Goal: Task Accomplishment & Management: Use online tool/utility

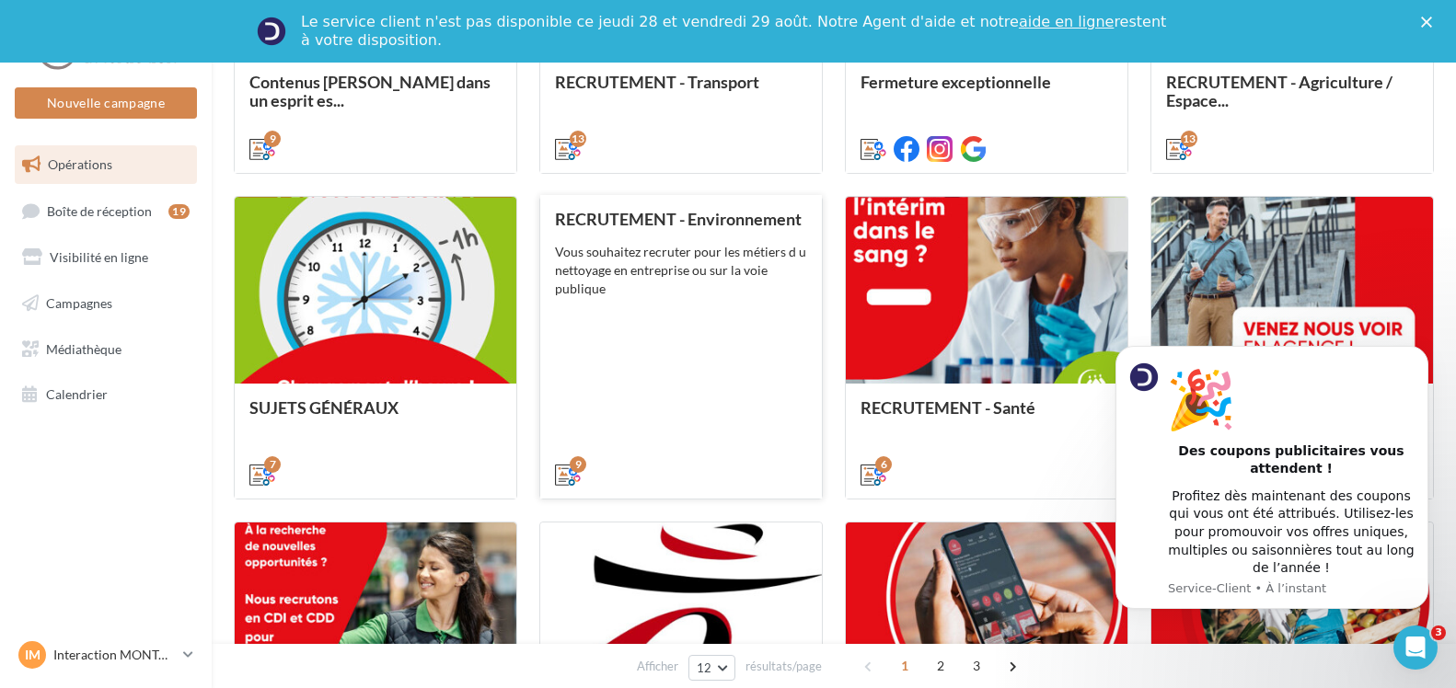
scroll to position [1012, 0]
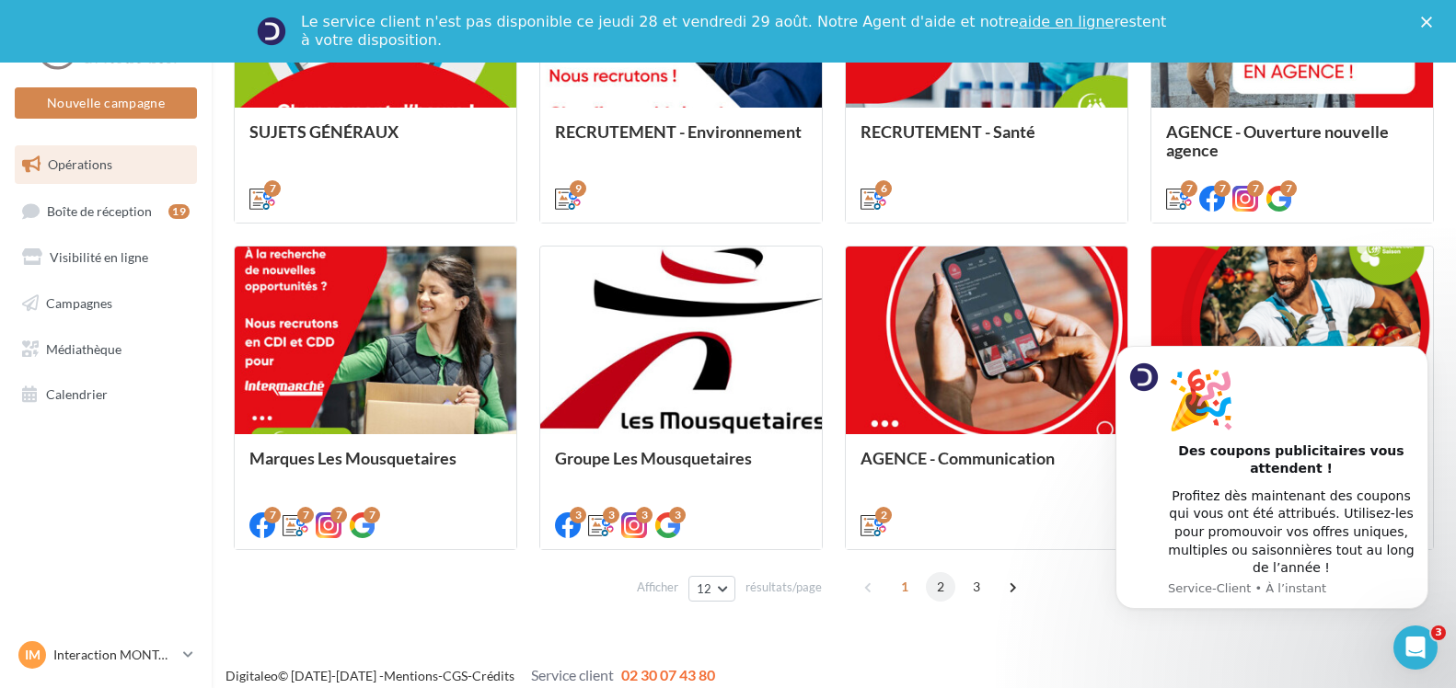
click at [939, 583] on span "2" at bounding box center [940, 586] width 29 height 29
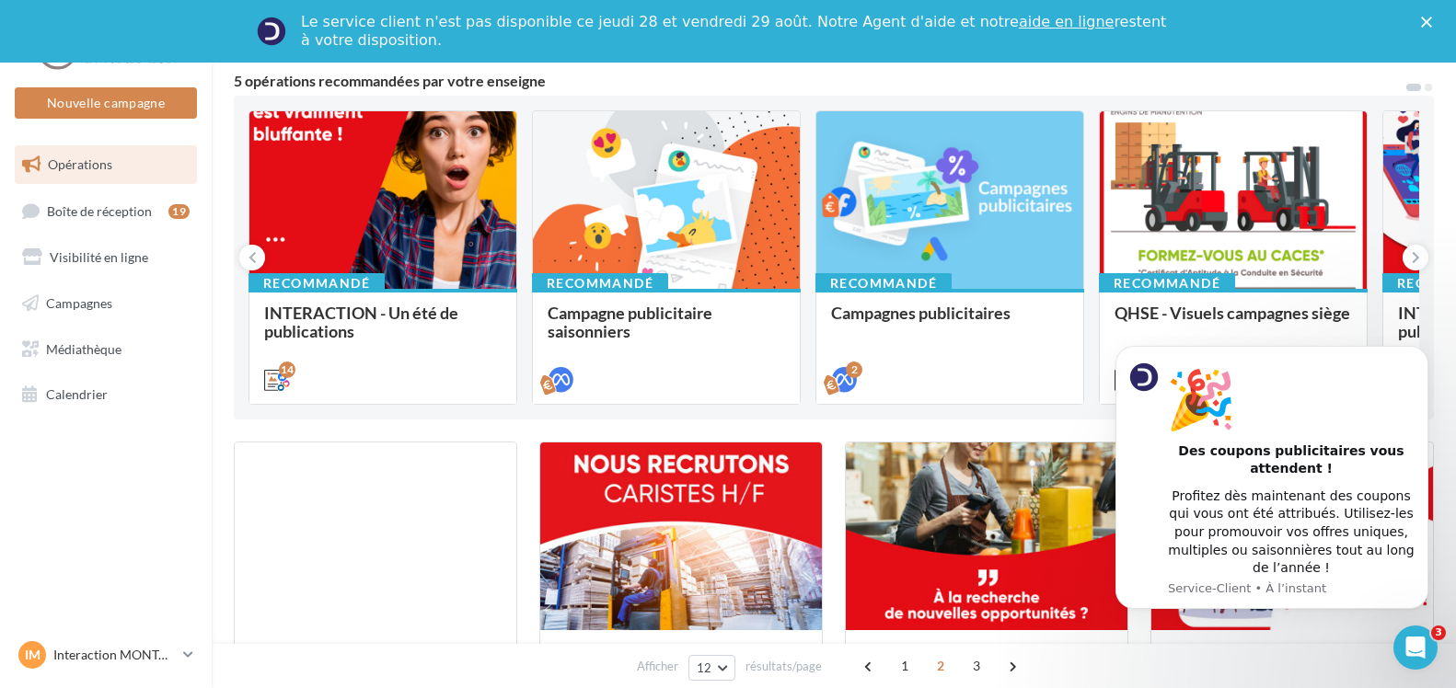
scroll to position [72, 0]
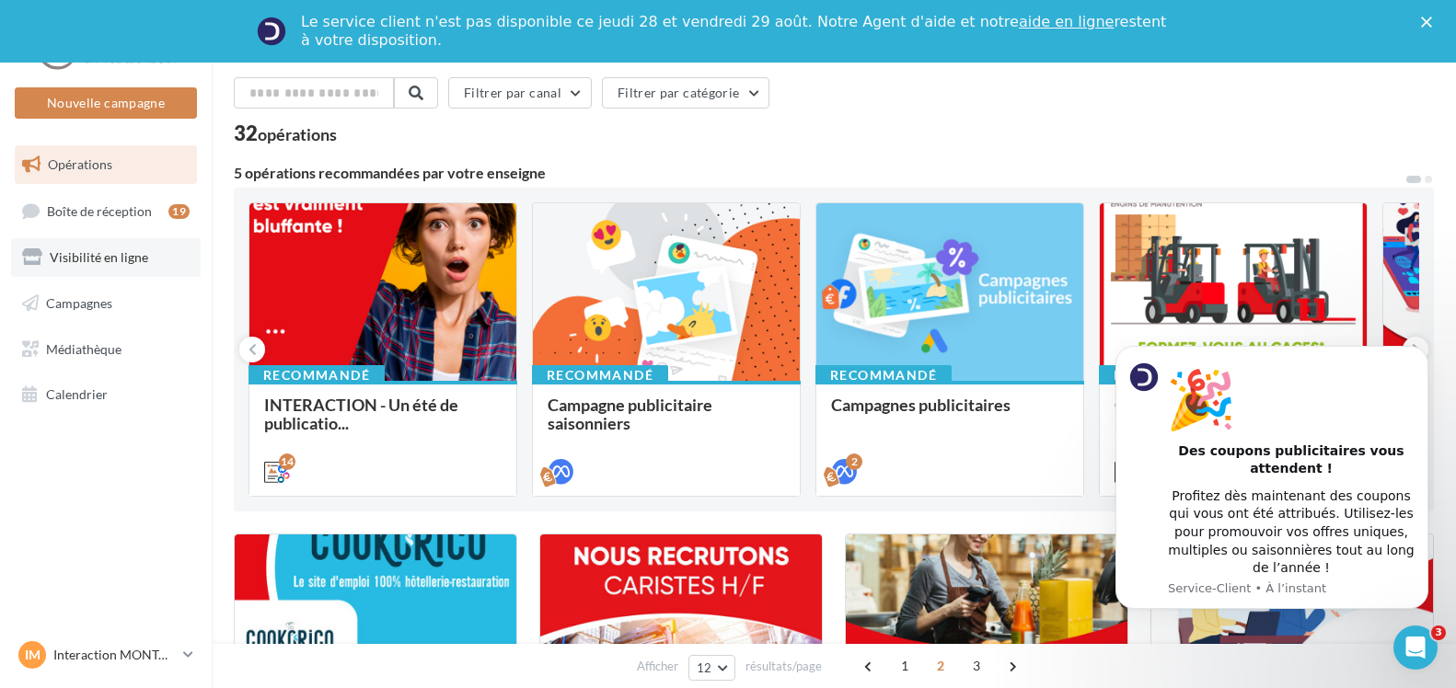
click at [128, 249] on span "Visibilité en ligne" at bounding box center [99, 257] width 98 height 16
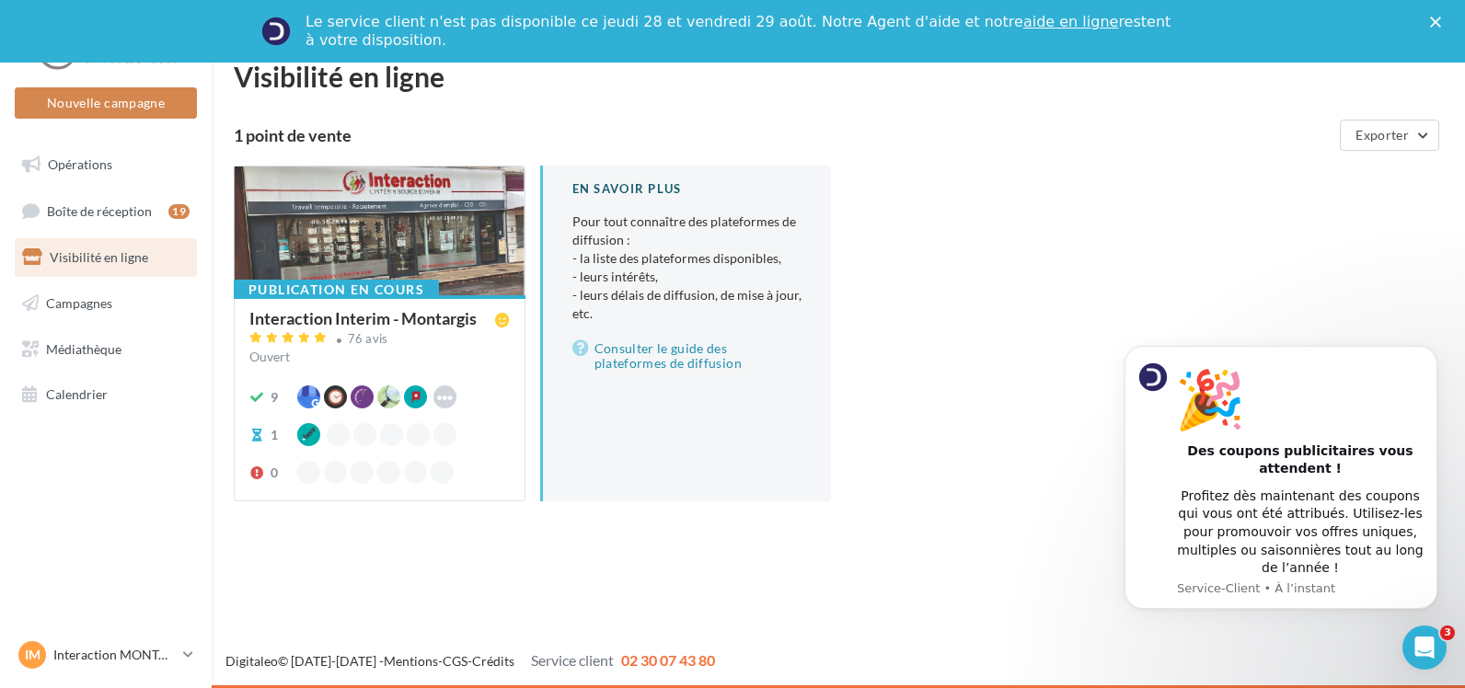
click at [348, 269] on div at bounding box center [380, 232] width 290 height 131
click at [348, 269] on div "Nouvelle campagne Nouvelle campagne Opérations Boîte de réception 19 Visibilité…" at bounding box center [732, 376] width 1465 height 626
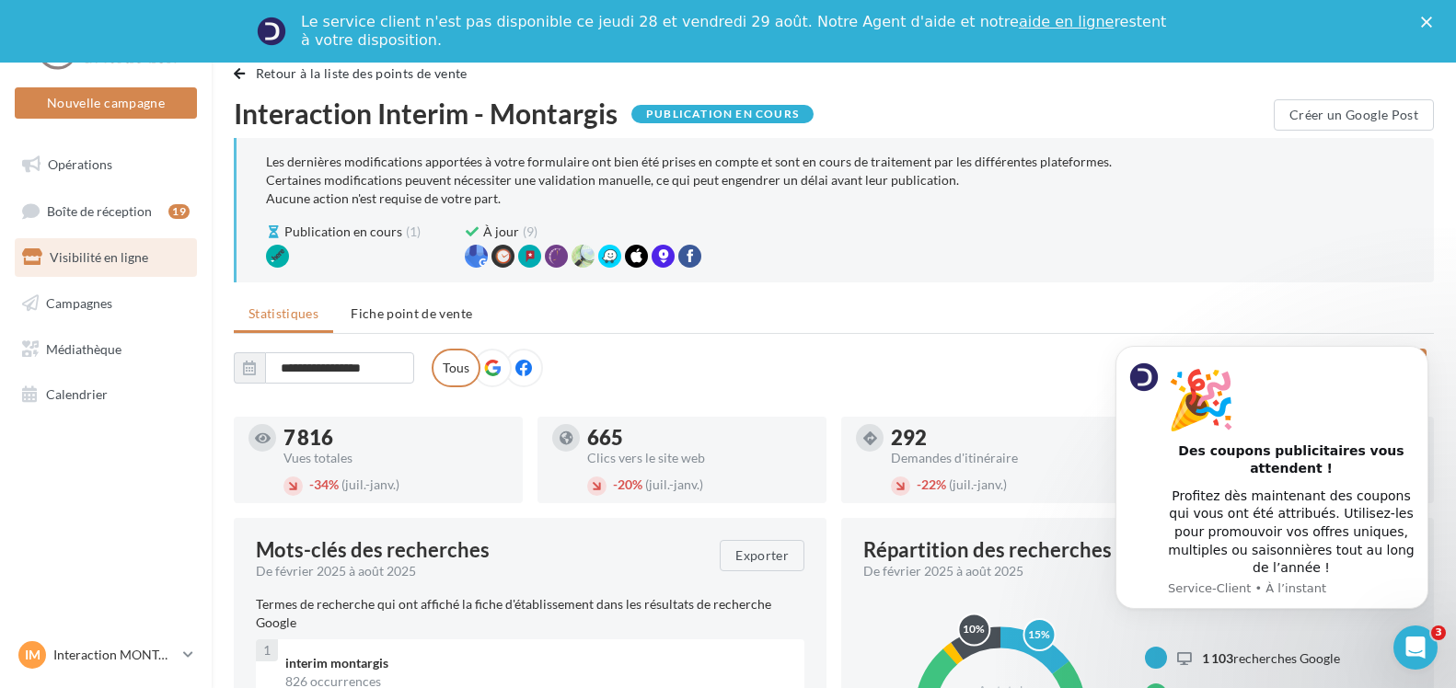
click at [1011, 328] on ul "Statistiques Fiche point de vente" at bounding box center [834, 315] width 1200 height 37
click at [131, 215] on span "Boîte de réception" at bounding box center [99, 210] width 105 height 16
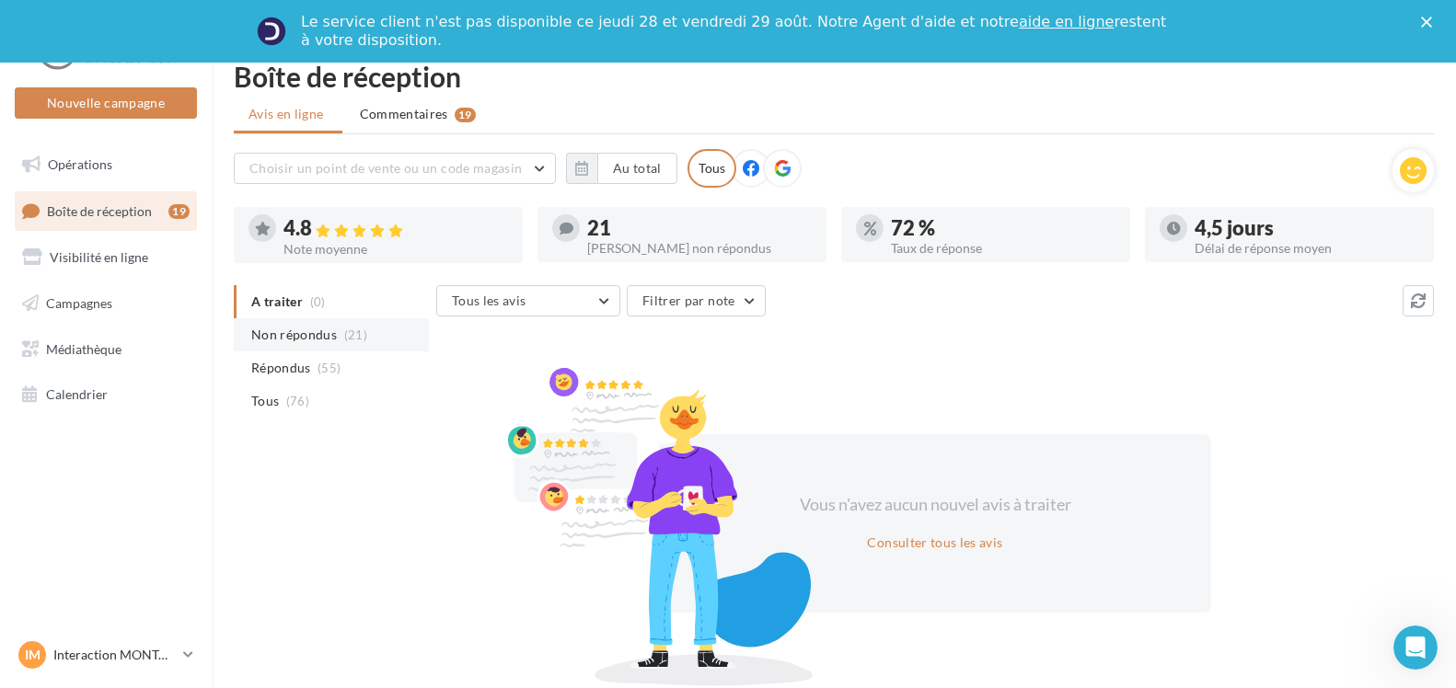
click at [339, 341] on li "Non répondus (21)" at bounding box center [331, 334] width 195 height 33
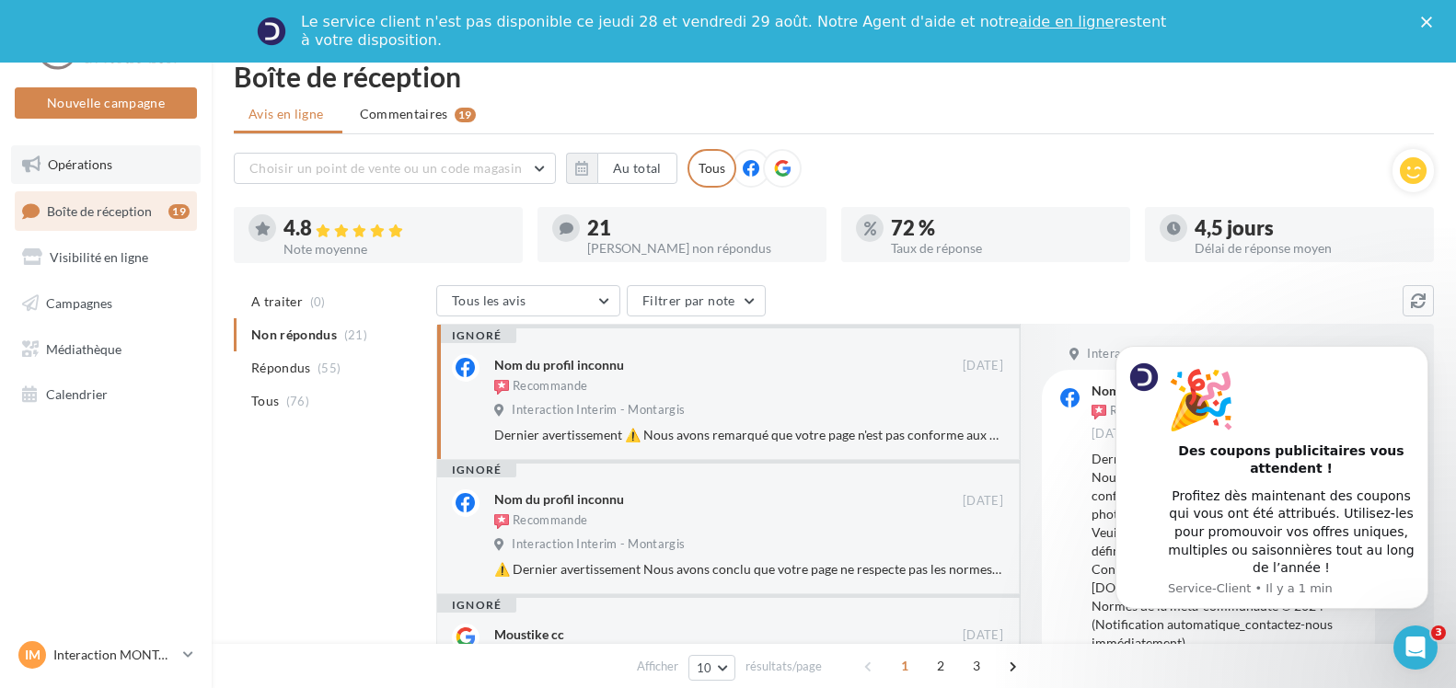
click at [100, 169] on span "Opérations" at bounding box center [80, 164] width 64 height 16
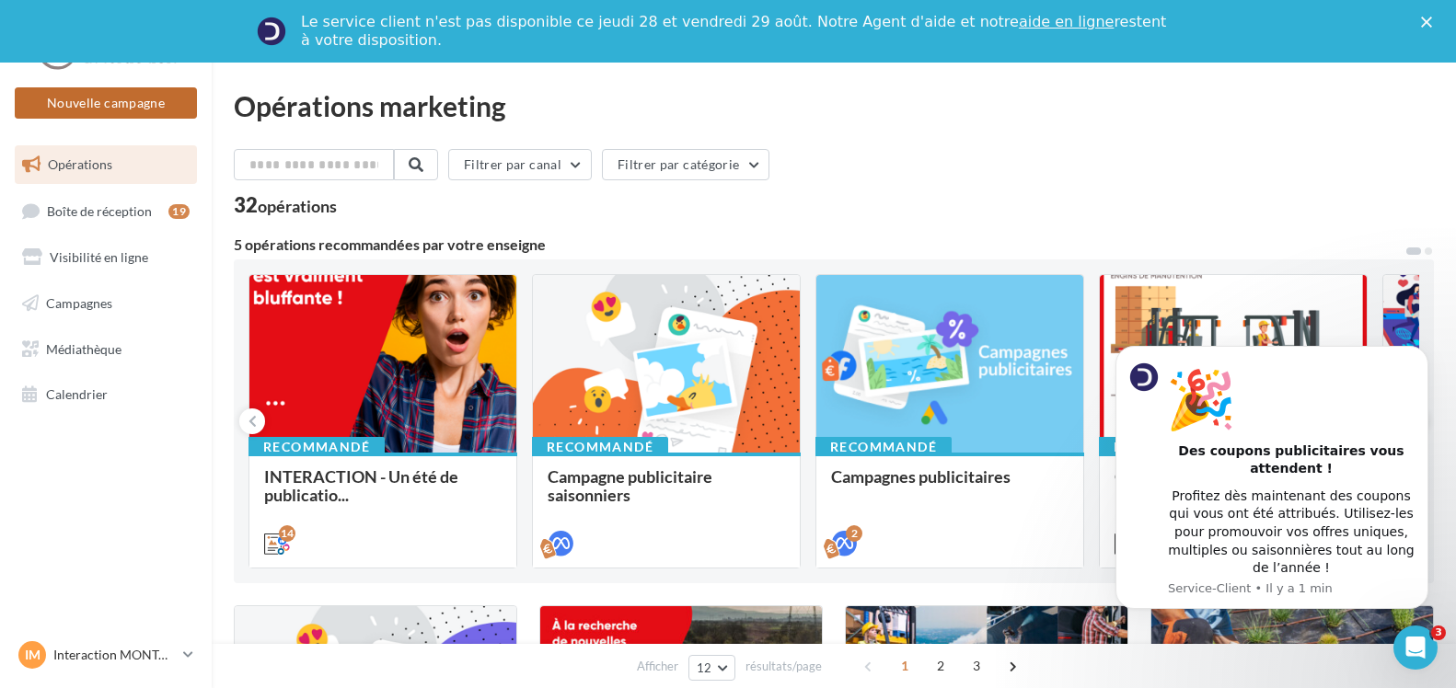
click at [160, 100] on button "Nouvelle campagne" at bounding box center [106, 102] width 182 height 31
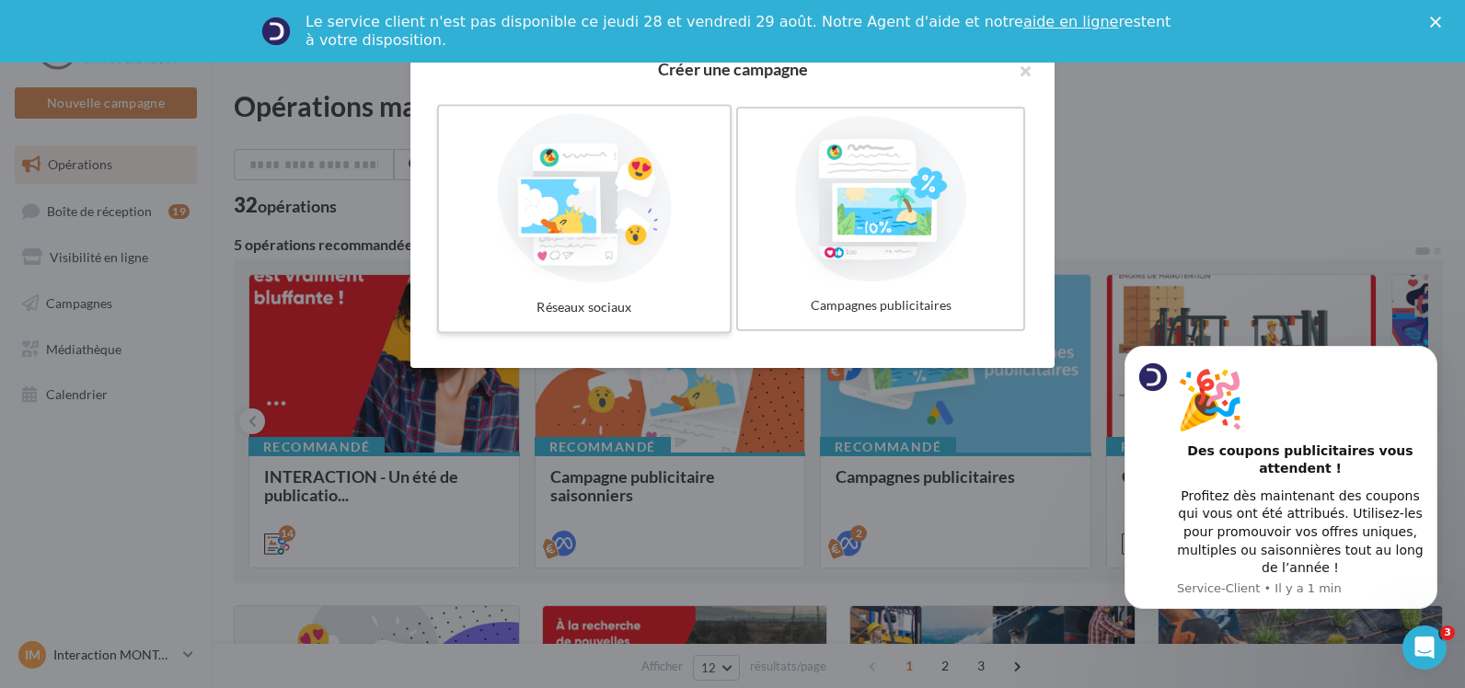
click at [561, 272] on div at bounding box center [584, 198] width 276 height 169
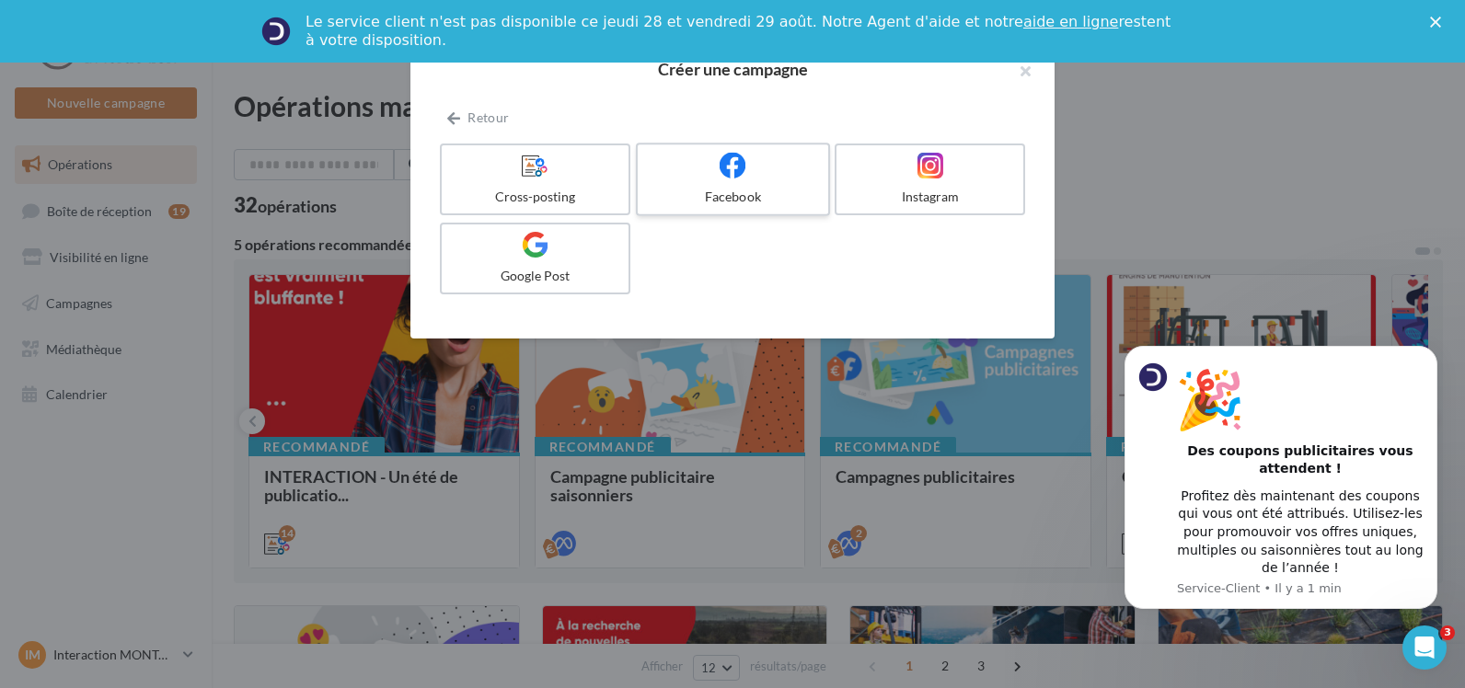
click at [712, 195] on div "Facebook" at bounding box center [732, 197] width 175 height 18
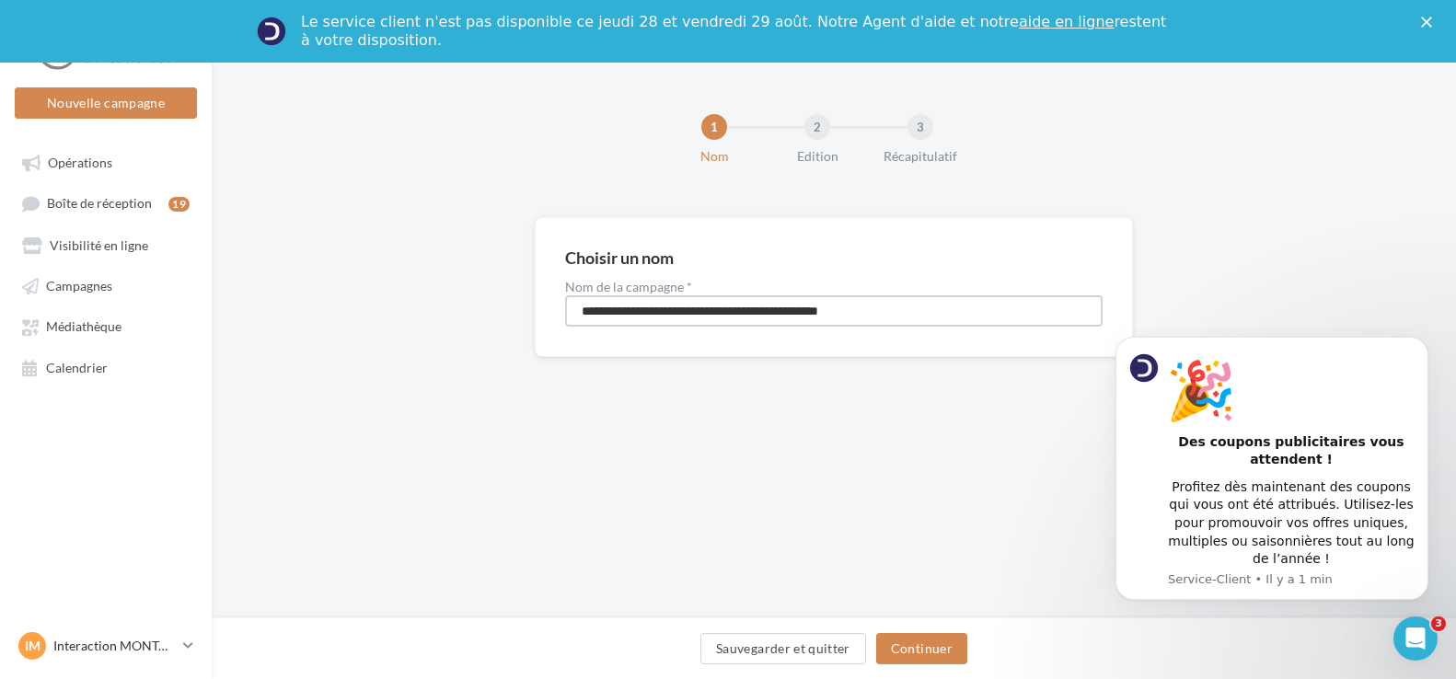
click at [739, 317] on input "**********" at bounding box center [833, 310] width 537 height 31
drag, startPoint x: 917, startPoint y: 315, endPoint x: 401, endPoint y: 308, distance: 516.2
click at [401, 308] on div "**********" at bounding box center [834, 316] width 1244 height 199
type input "**********"
click at [931, 652] on button "Continuer" at bounding box center [921, 648] width 91 height 31
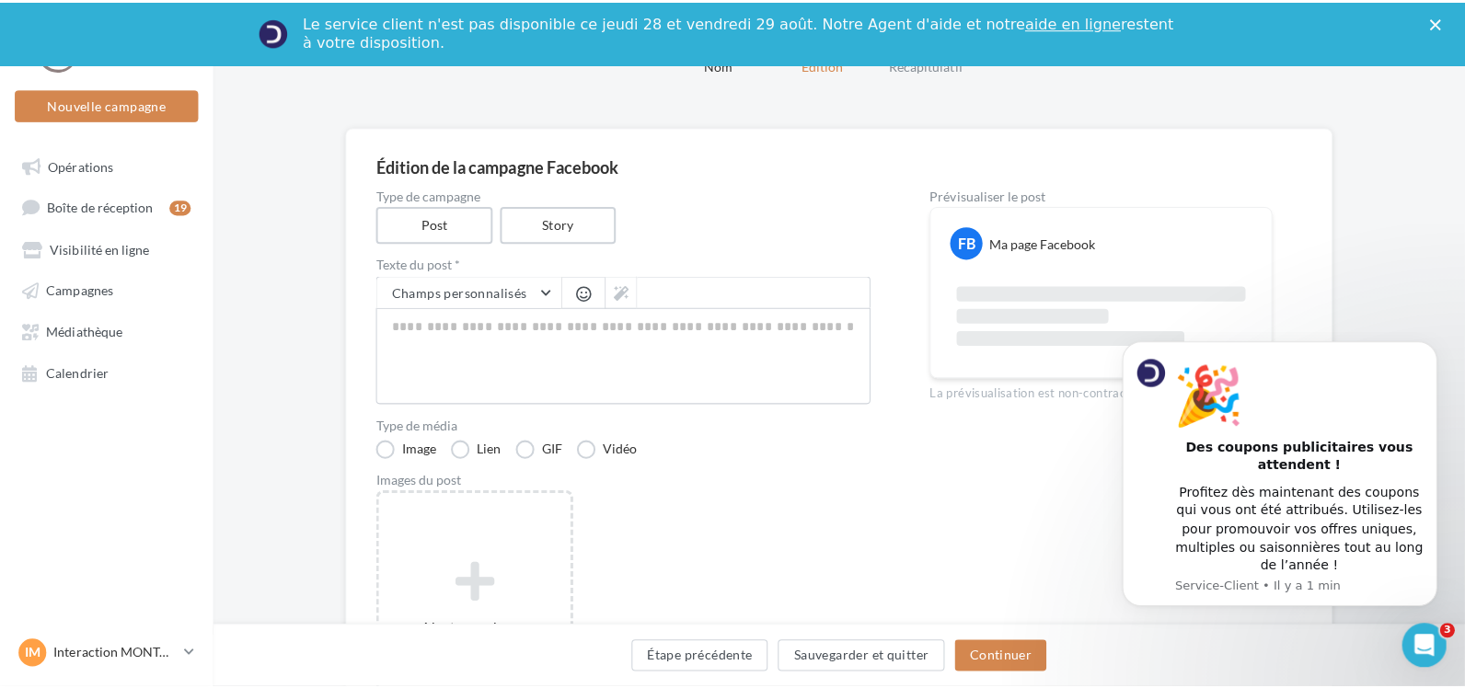
scroll to position [276, 0]
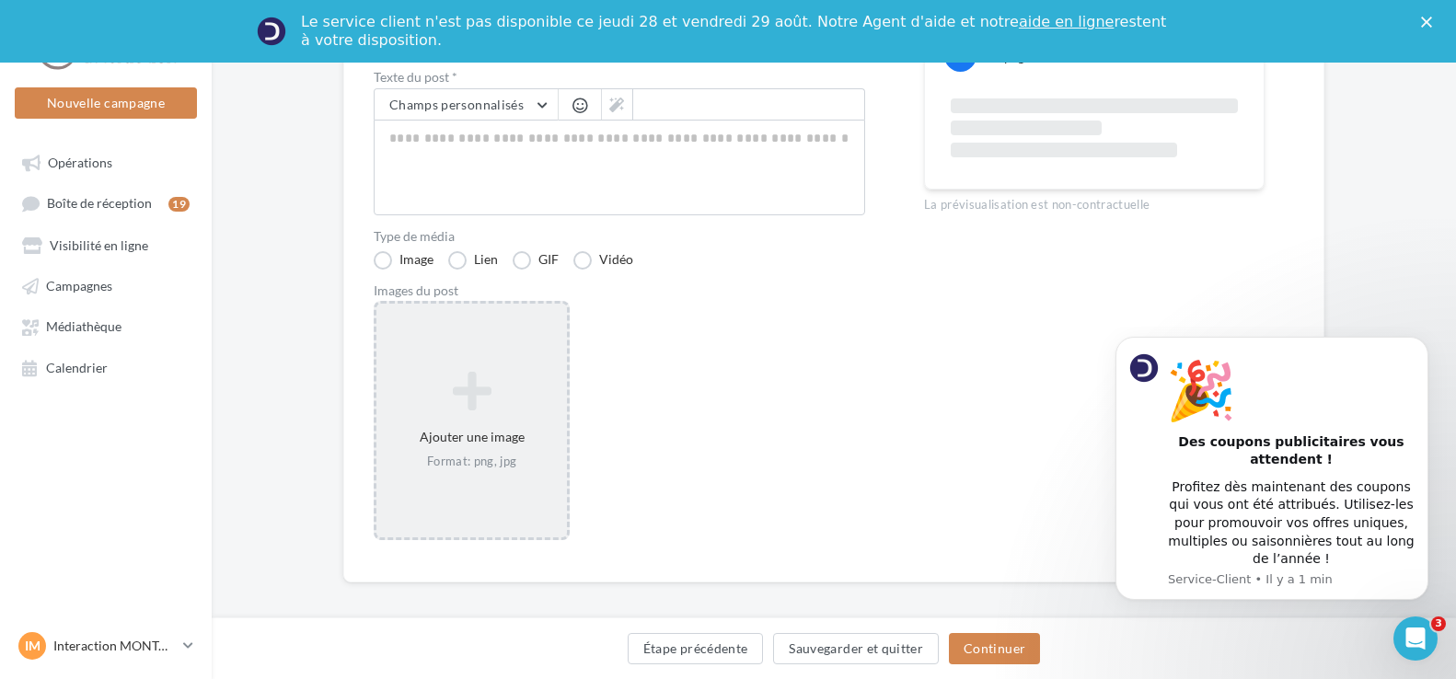
click at [461, 420] on div "Ajouter une image Format: png, jpg" at bounding box center [471, 421] width 190 height 118
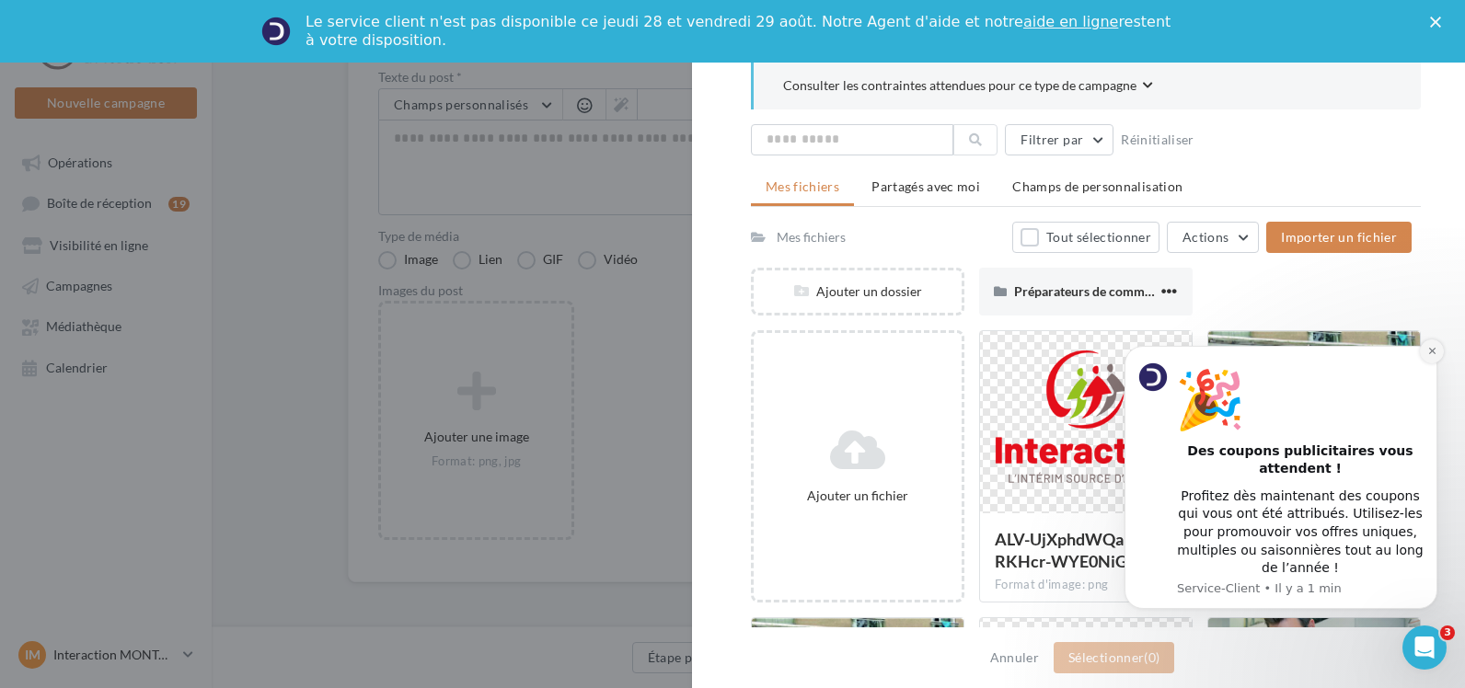
click at [1431, 356] on icon "Dismiss notification" at bounding box center [1432, 351] width 10 height 10
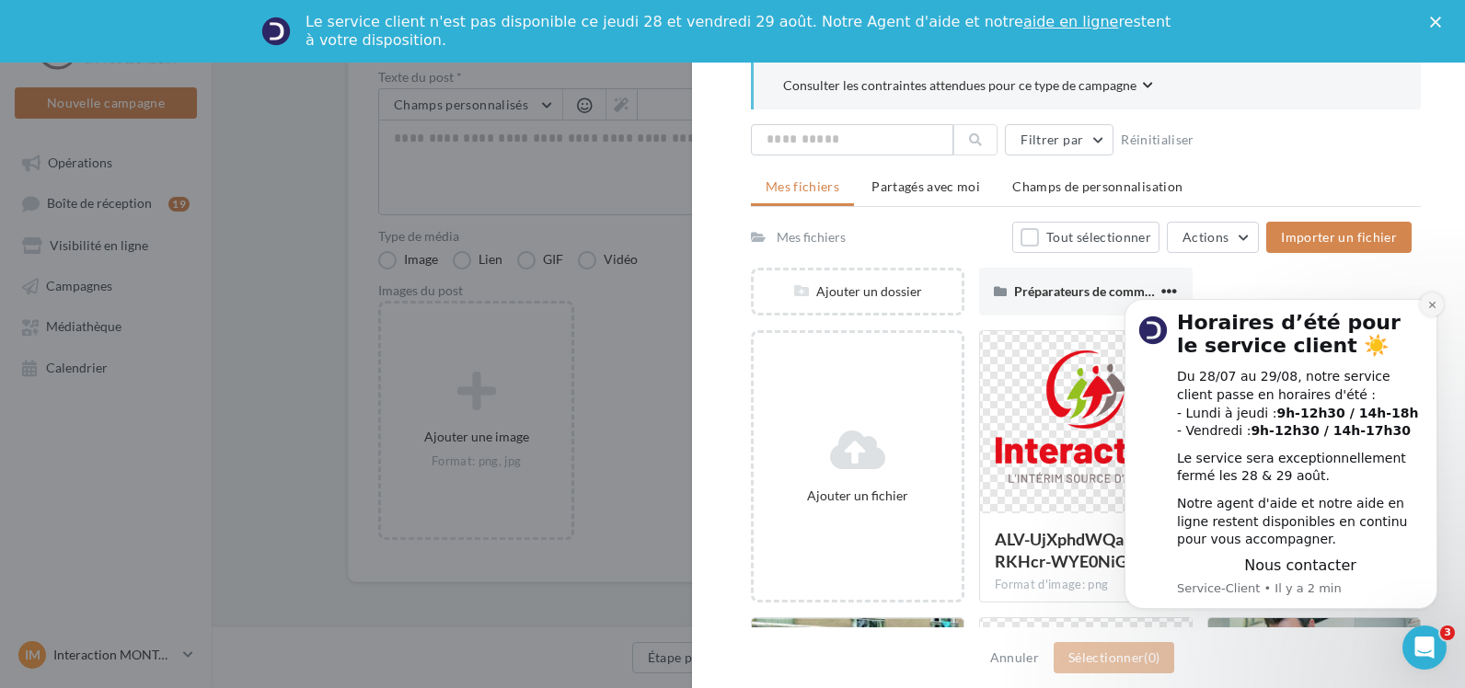
click at [1433, 302] on icon "Dismiss notification" at bounding box center [1432, 305] width 10 height 10
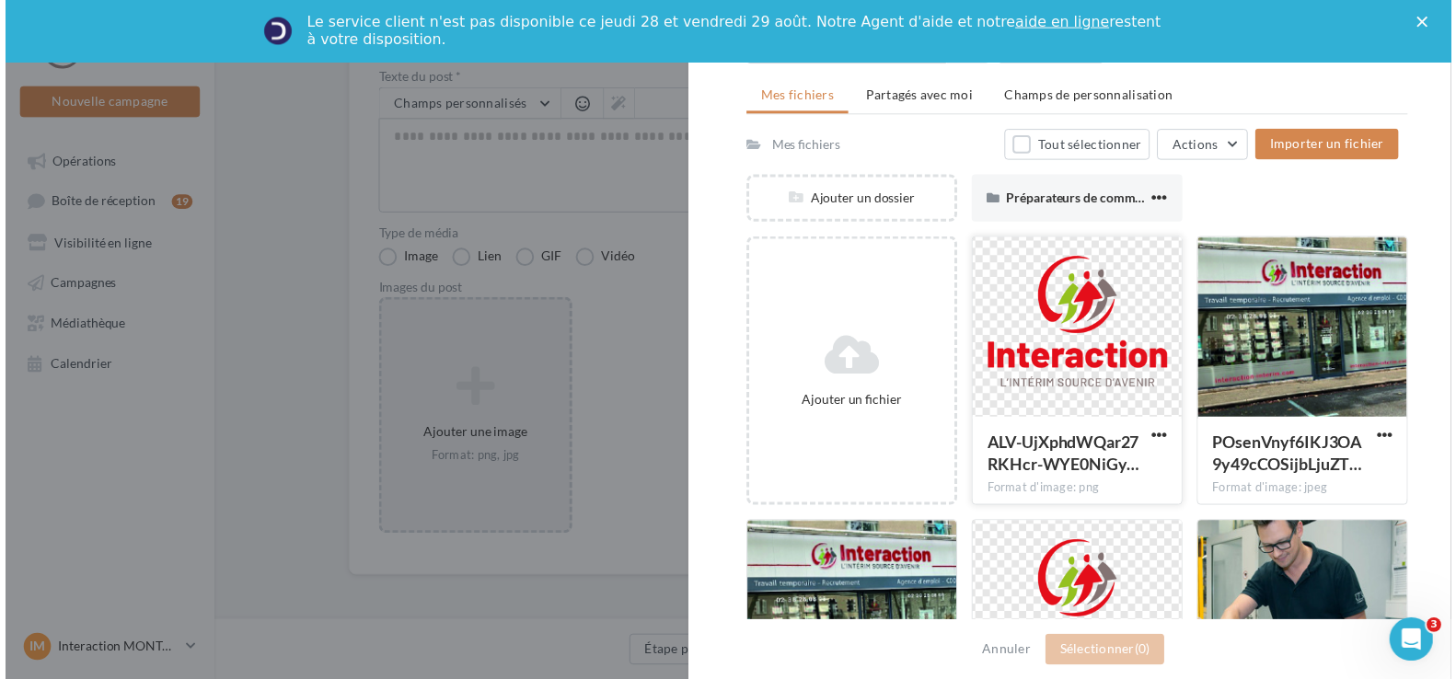
scroll to position [0, 0]
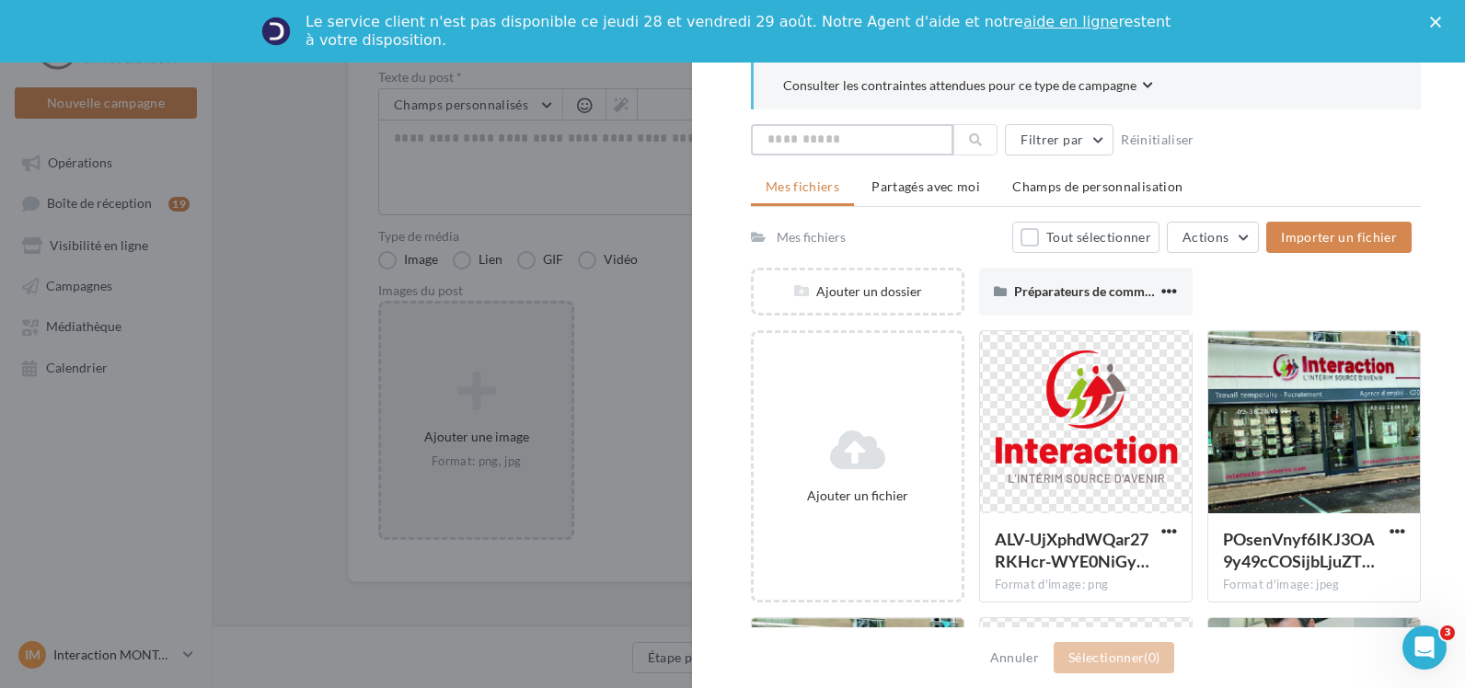
click at [796, 144] on input "text" at bounding box center [852, 139] width 202 height 31
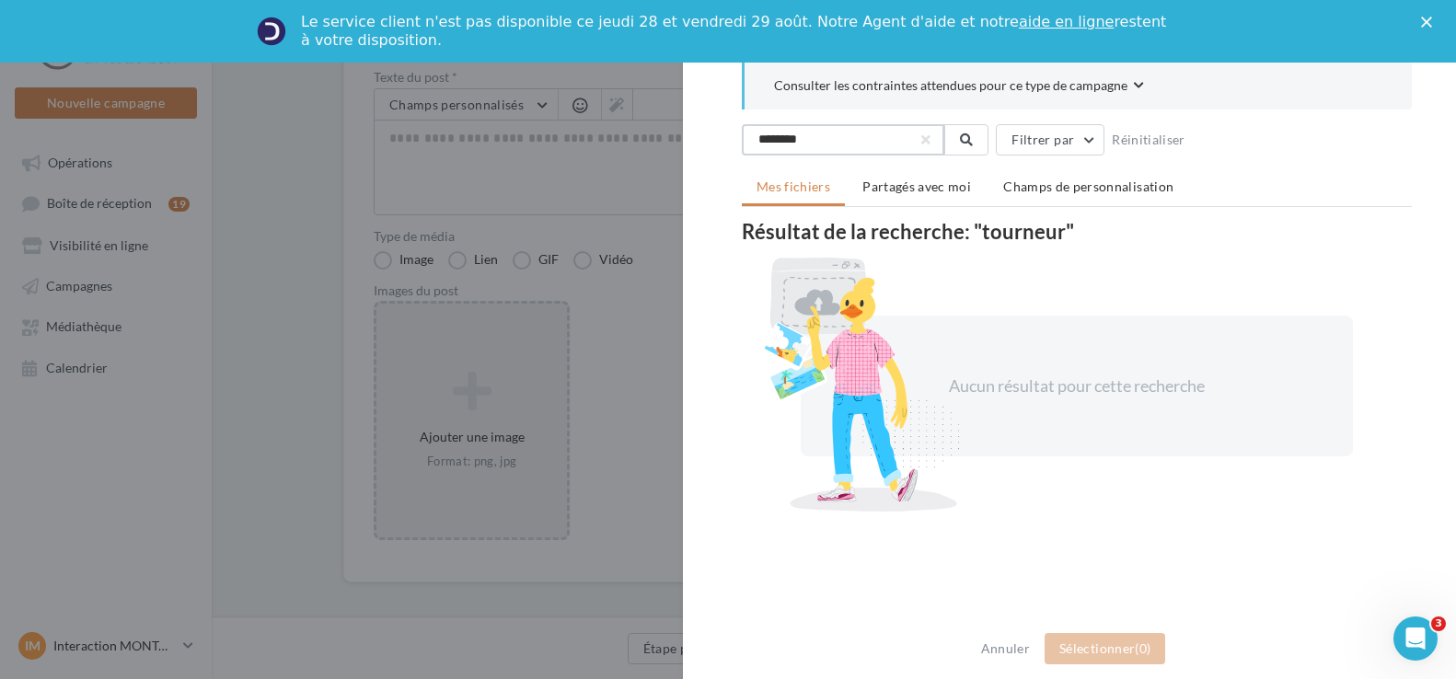
drag, startPoint x: 709, startPoint y: 137, endPoint x: 630, endPoint y: 138, distance: 79.1
click at [630, 138] on div "Sélectionner un ou plusieurs fichiers Consulter les contraintes attendues pour …" at bounding box center [728, 339] width 1456 height 679
type input "********"
drag, startPoint x: 676, startPoint y: 144, endPoint x: 583, endPoint y: 144, distance: 92.9
click at [584, 144] on div "Sélectionner un ou plusieurs fichiers Consulter les contraintes attendues pour …" at bounding box center [728, 339] width 1456 height 679
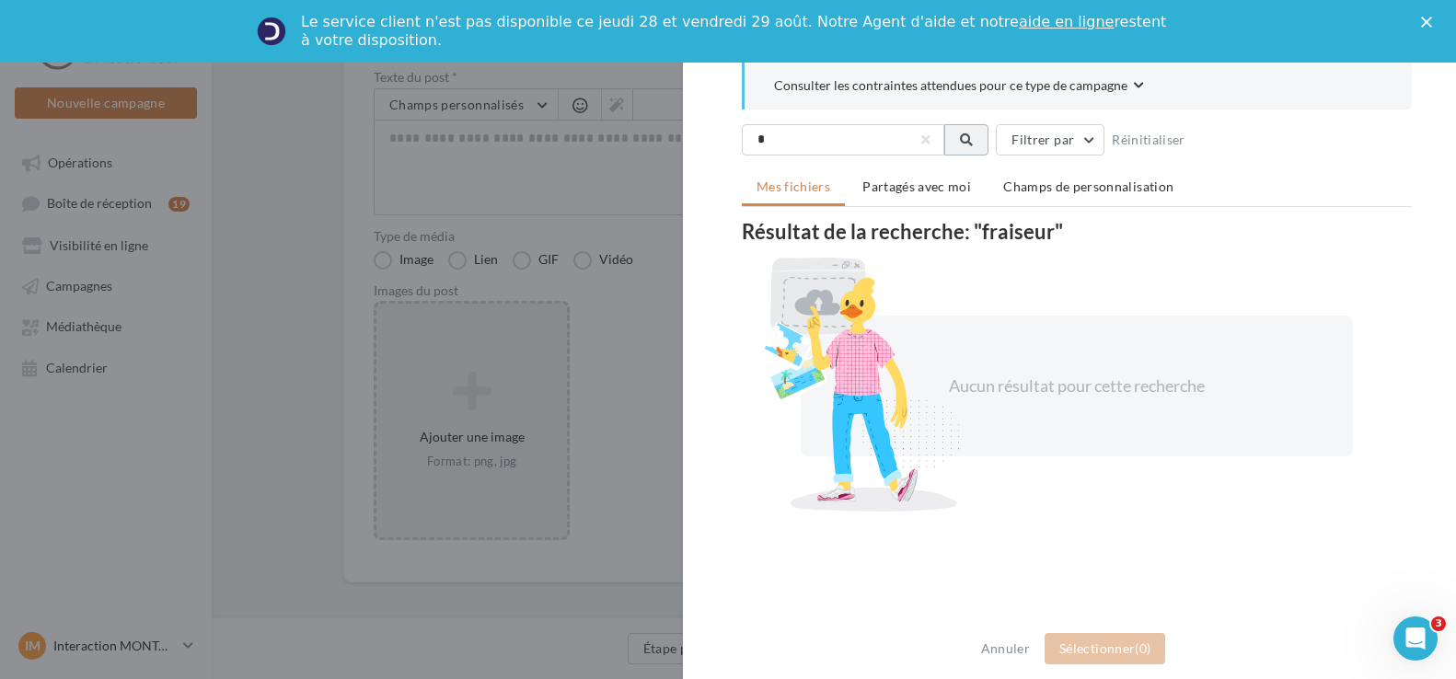
click at [961, 140] on icon at bounding box center [966, 139] width 13 height 13
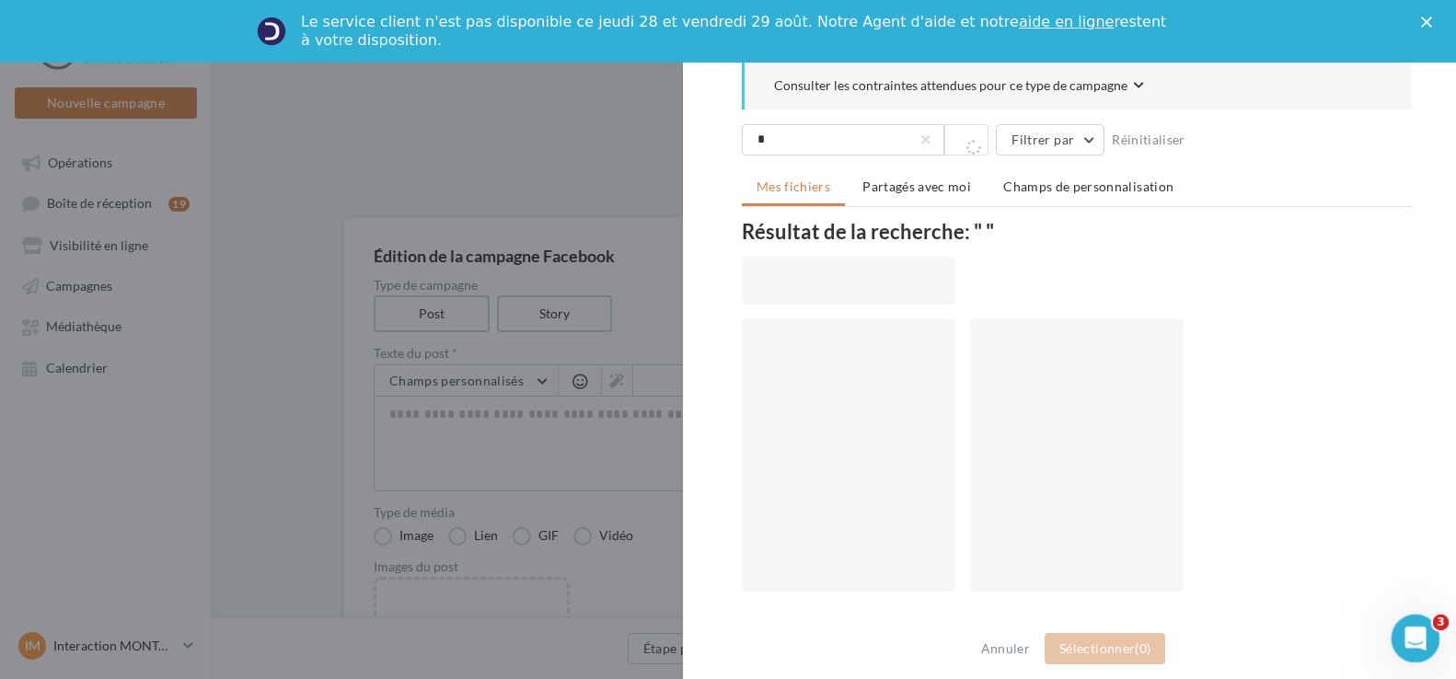
click at [1421, 632] on icon "Ouvrir le Messenger Intercom" at bounding box center [1413, 636] width 30 height 30
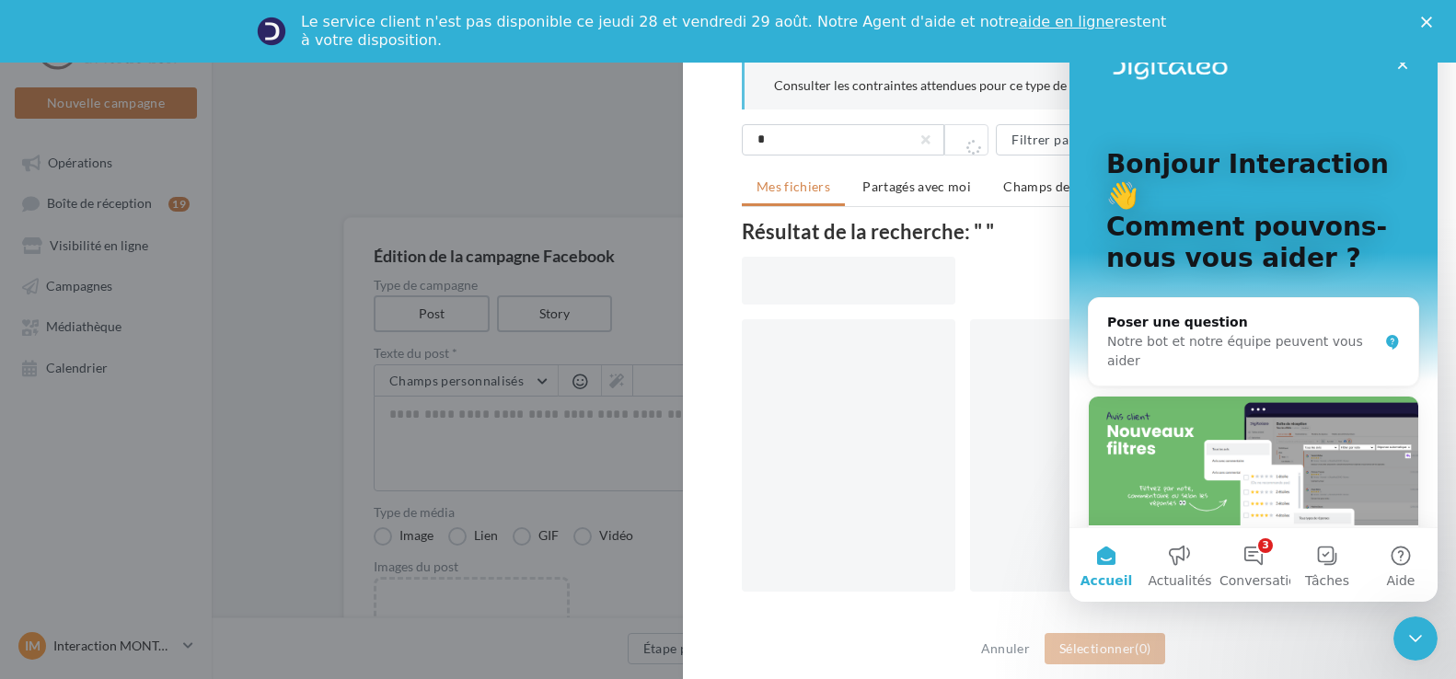
drag, startPoint x: 1426, startPoint y: 18, endPoint x: 309, endPoint y: 88, distance: 1119.2
click at [1426, 18] on div "Le service client n'est pas disponible ce jeudi 28 et vendredi 29 août. Notre A…" at bounding box center [728, 31] width 1456 height 48
click at [1432, 17] on icon "Fermer" at bounding box center [1426, 22] width 11 height 11
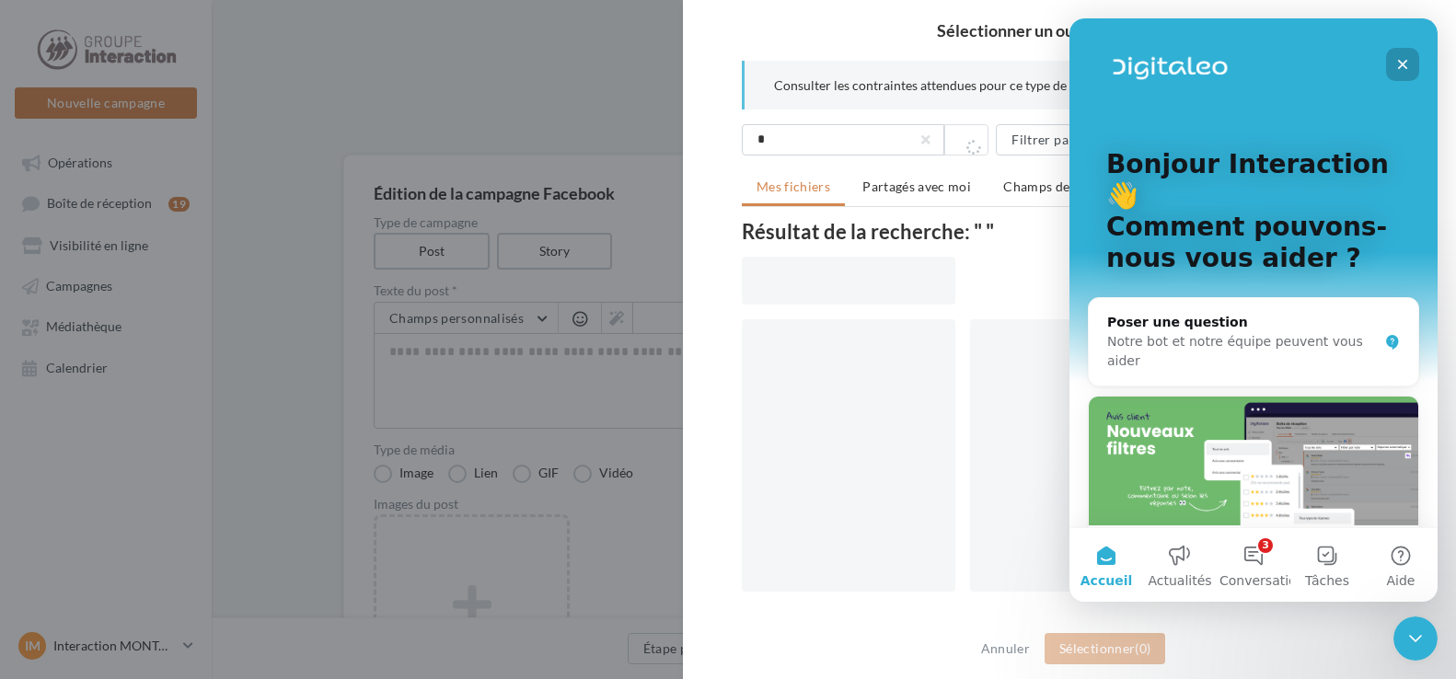
click at [1401, 63] on icon "Fermer" at bounding box center [1403, 65] width 10 height 10
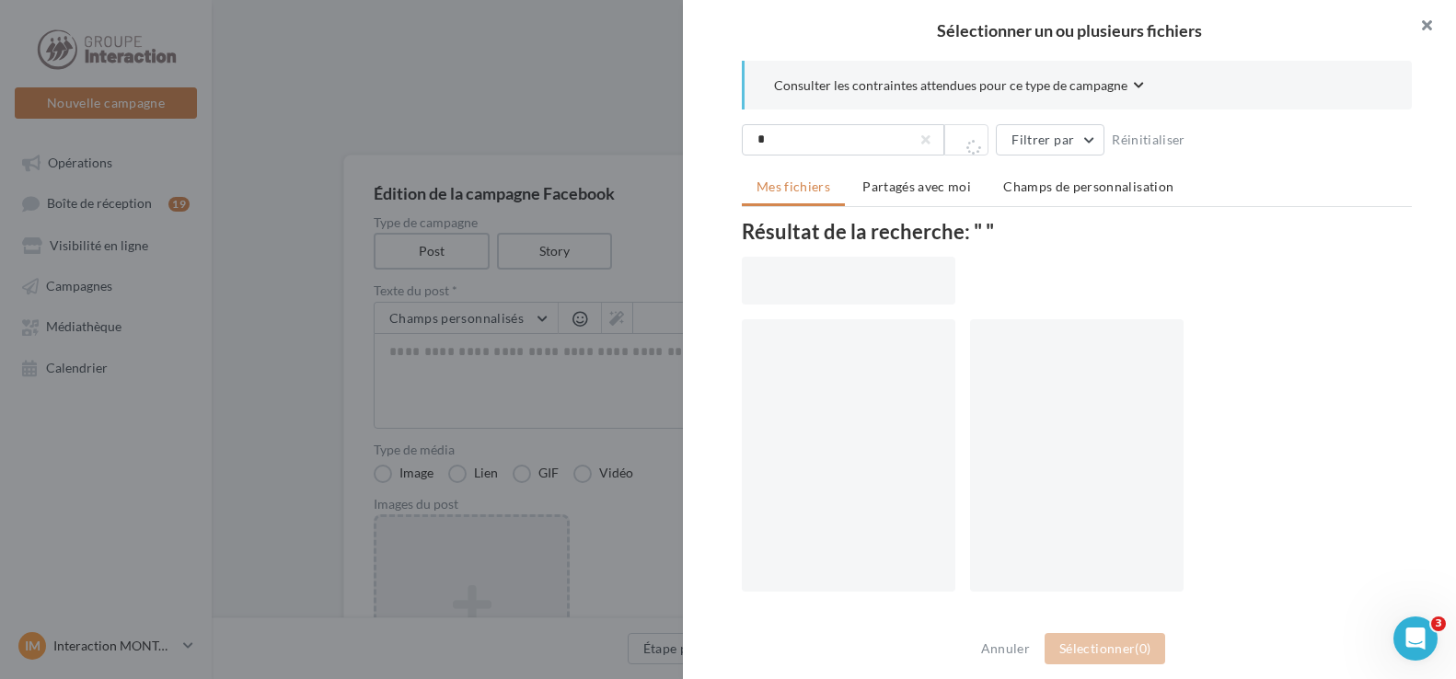
click at [1428, 23] on button "button" at bounding box center [1419, 27] width 74 height 55
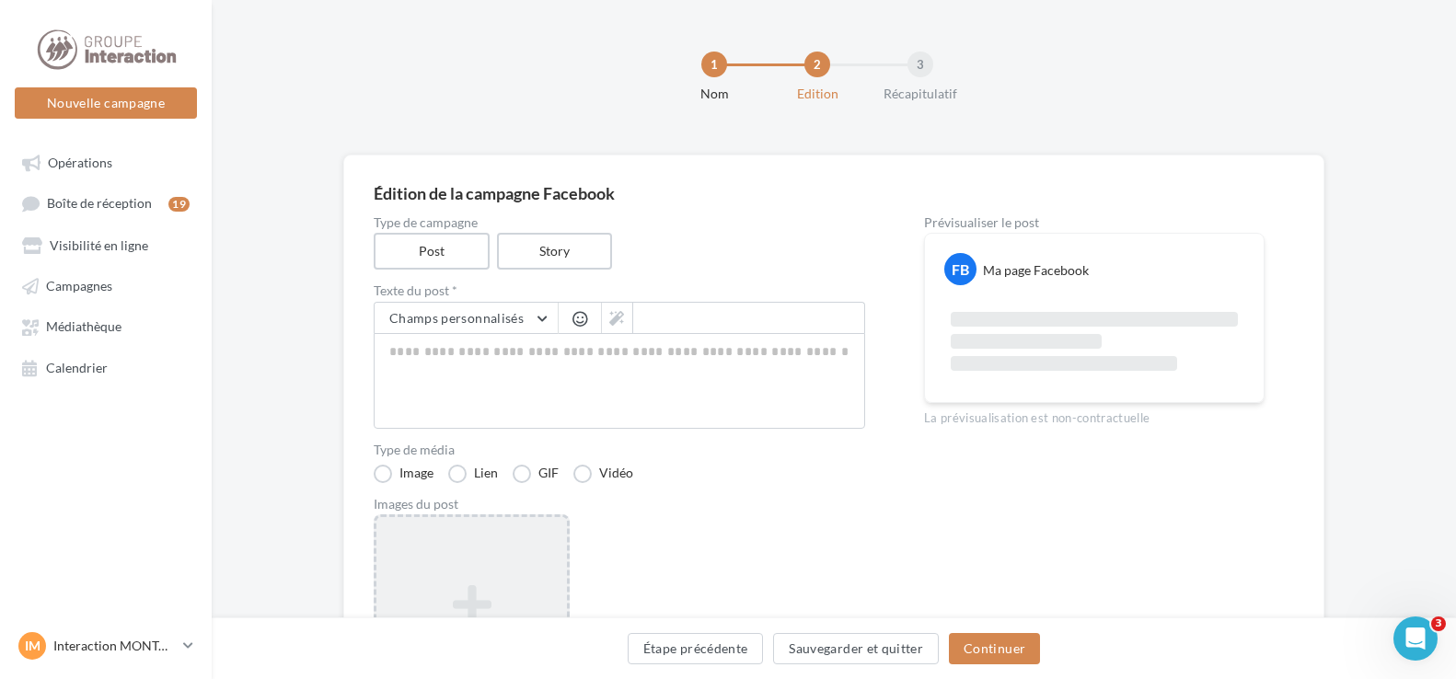
click at [484, 577] on div "Ajouter une image Format: png, jpg" at bounding box center [471, 634] width 190 height 118
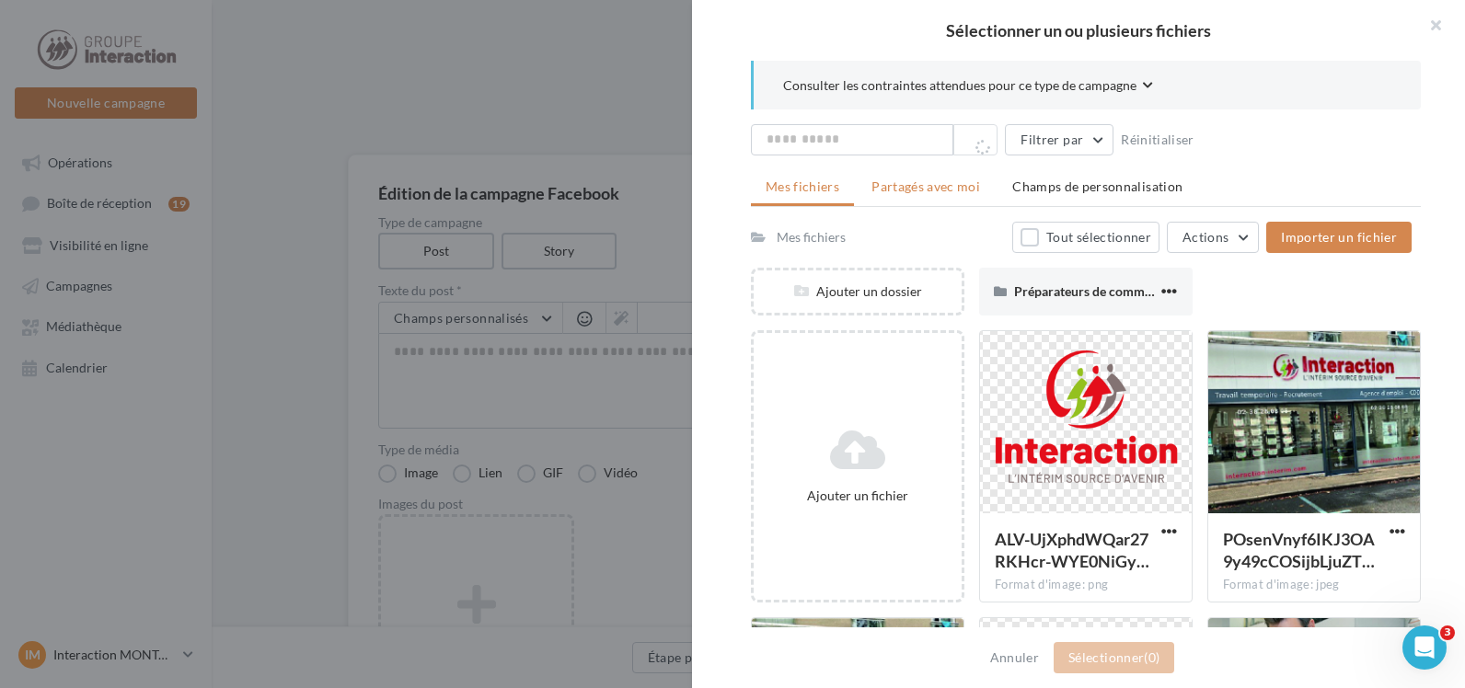
click at [950, 189] on span "Partagés avec moi" at bounding box center [925, 187] width 109 height 16
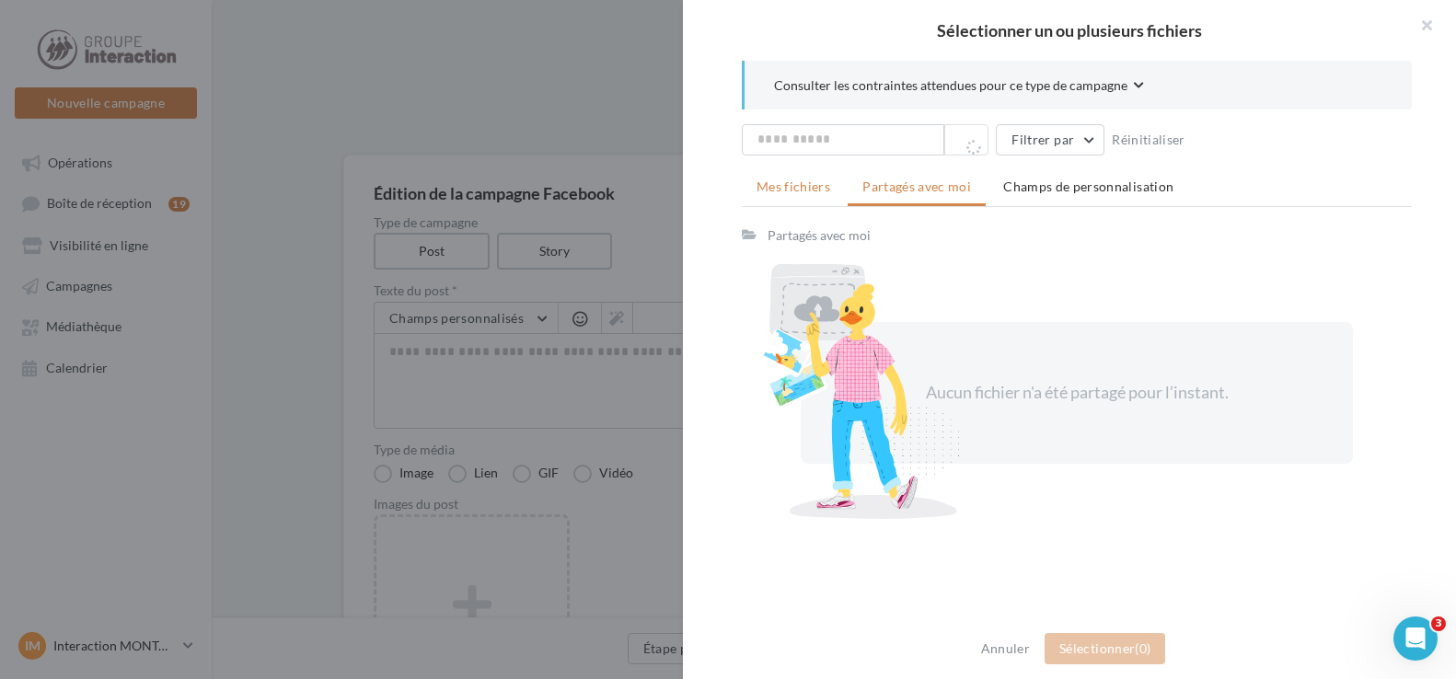
click at [812, 189] on span "Mes fichiers" at bounding box center [793, 187] width 74 height 16
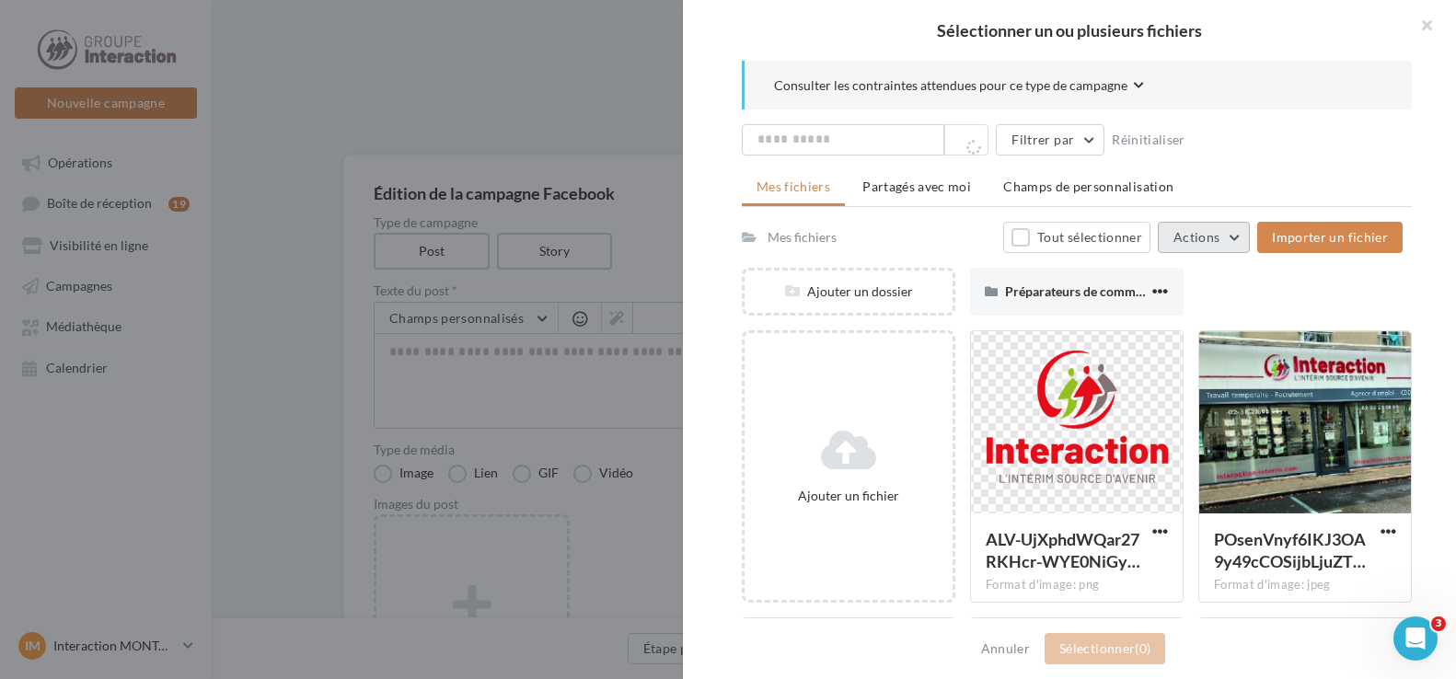
click at [1243, 238] on button "Actions" at bounding box center [1204, 237] width 92 height 31
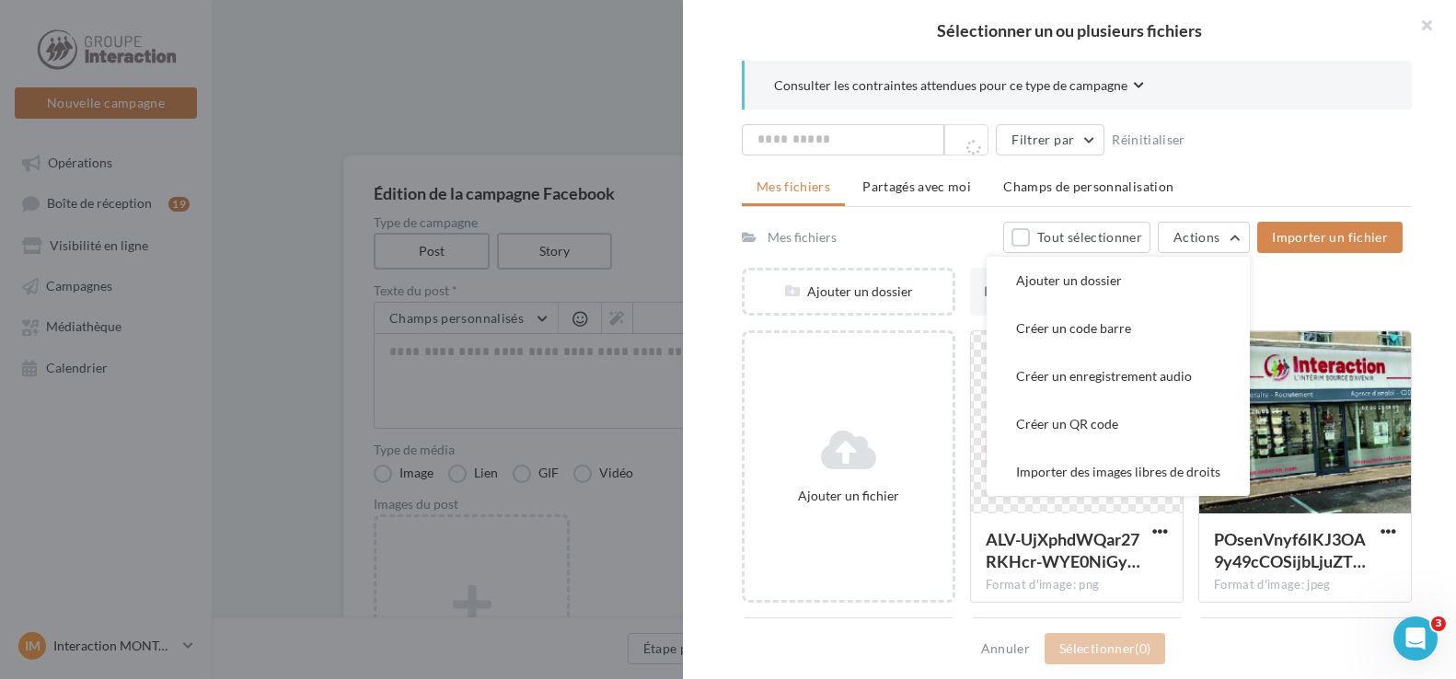
click at [1292, 161] on div "Filtrer par Réinitialiser Mes fichiers Partagés avec moi Champs de personnalisa…" at bounding box center [1077, 514] width 670 height 780
click at [1301, 96] on div "Consulter les contraintes attendues pour ce type de campagne" at bounding box center [1077, 85] width 670 height 49
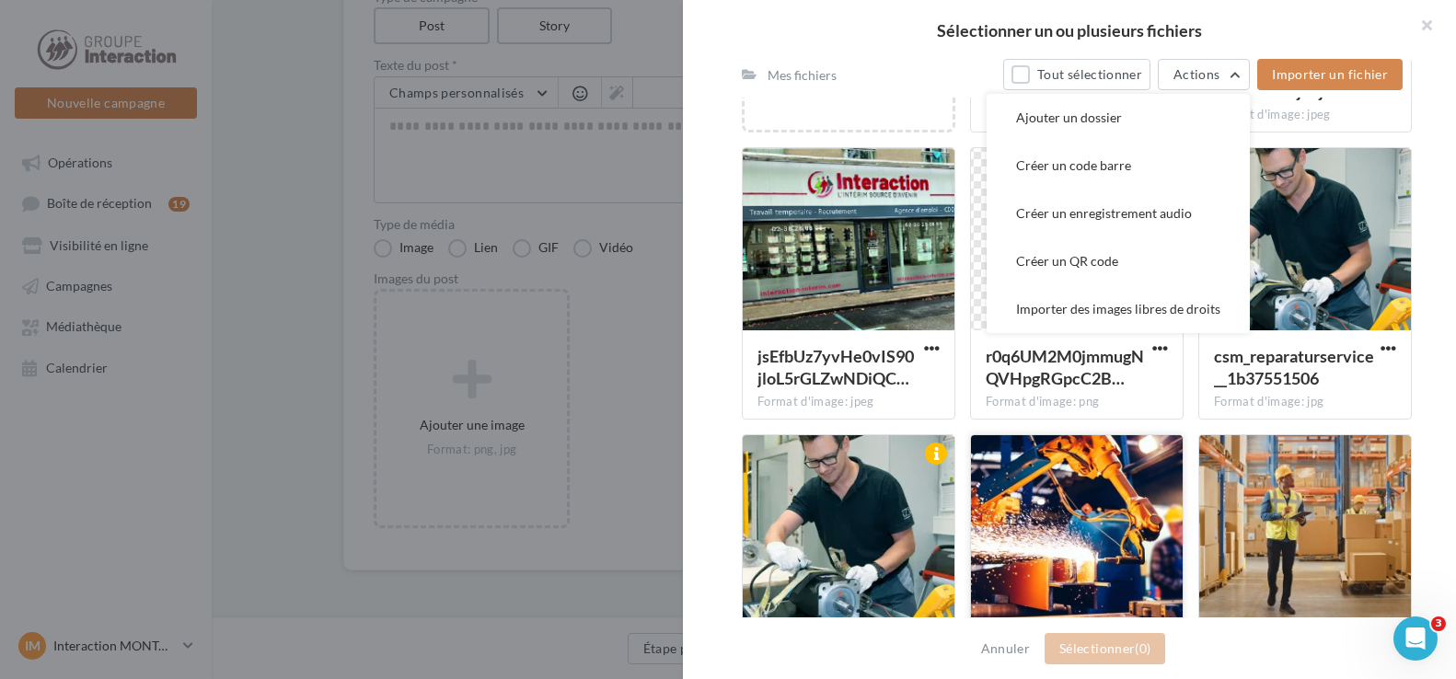
scroll to position [286, 0]
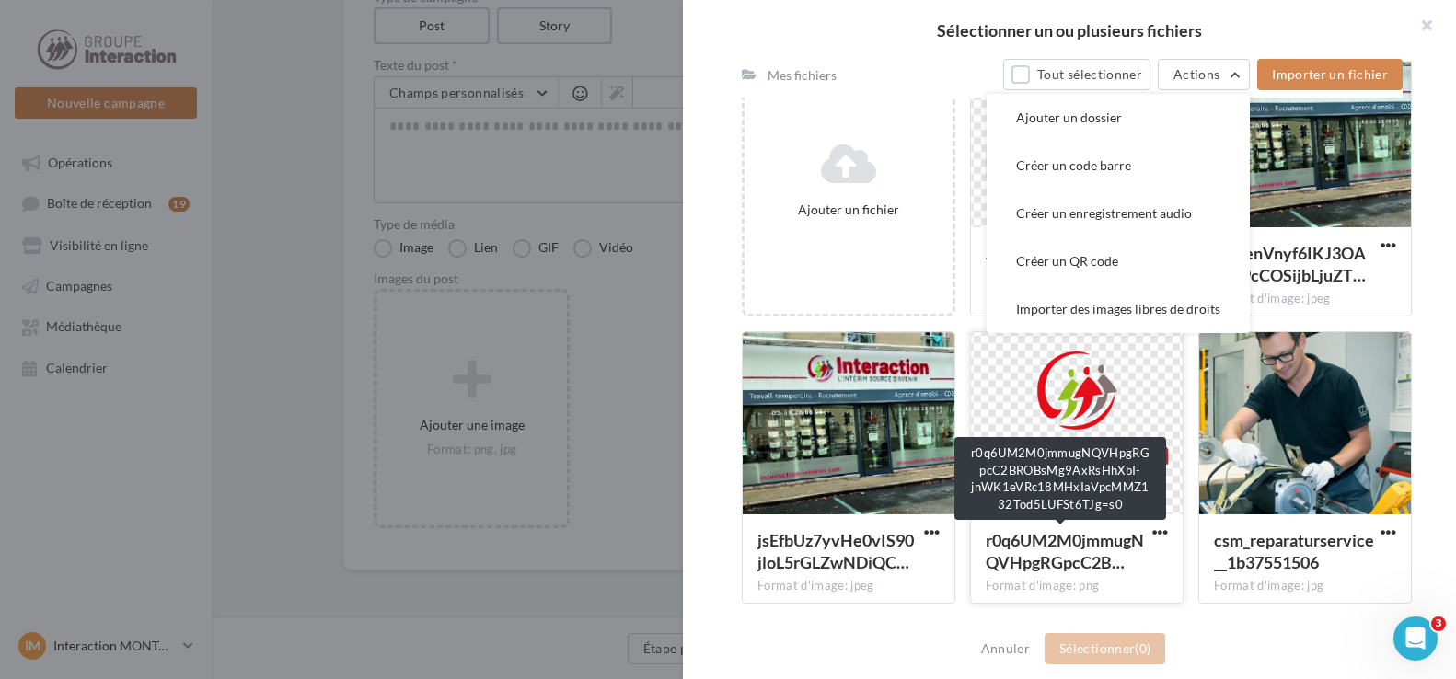
click at [1074, 536] on span "r0q6UM2M0jmmugNQVHpgRGpcC2B…" at bounding box center [1064, 551] width 158 height 42
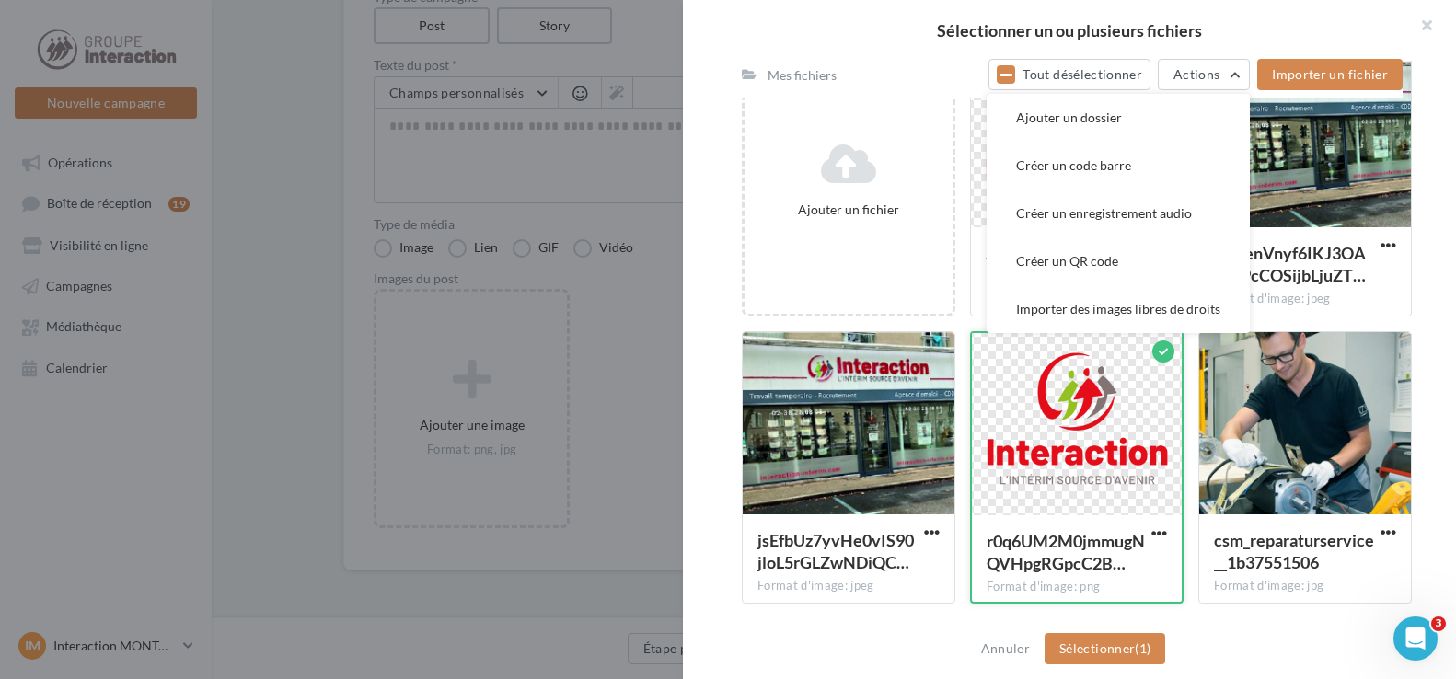
click at [1074, 536] on span "r0q6UM2M0jmmugNQVHpgRGpcC2B…" at bounding box center [1065, 552] width 158 height 42
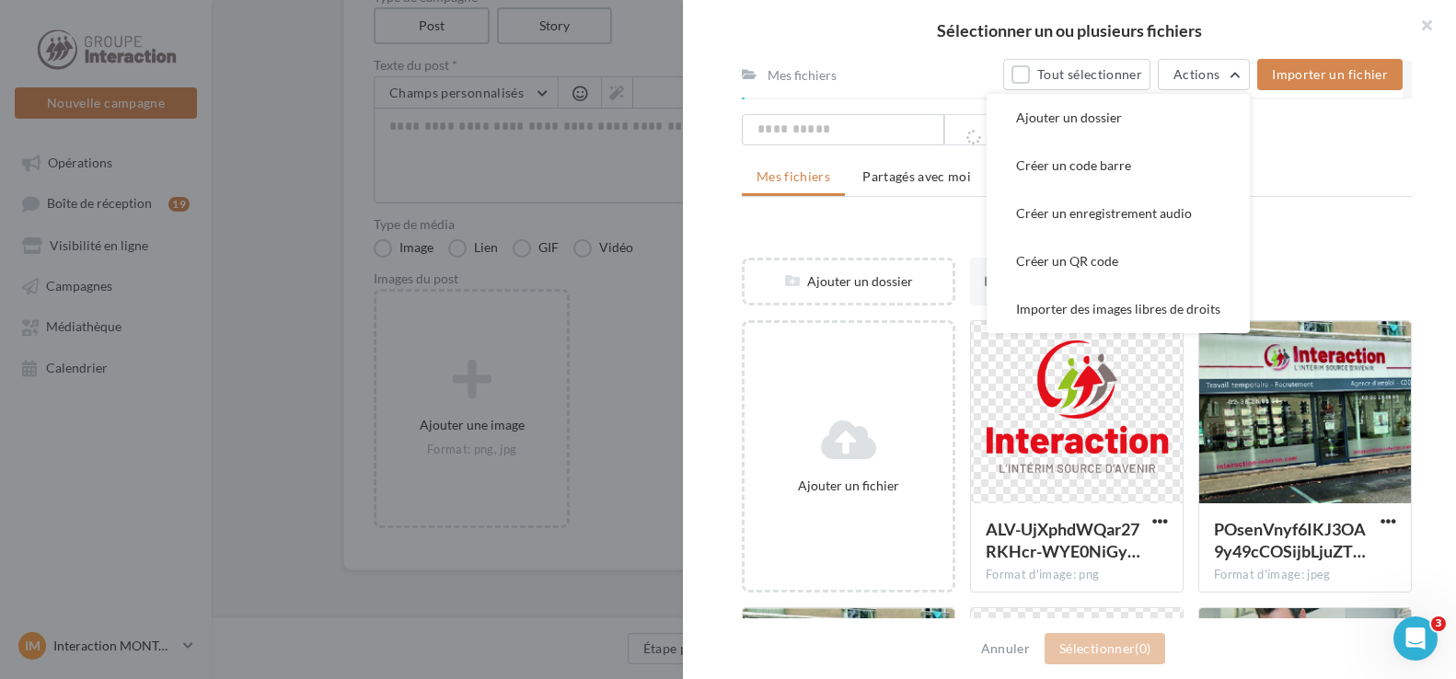
scroll to position [378, 0]
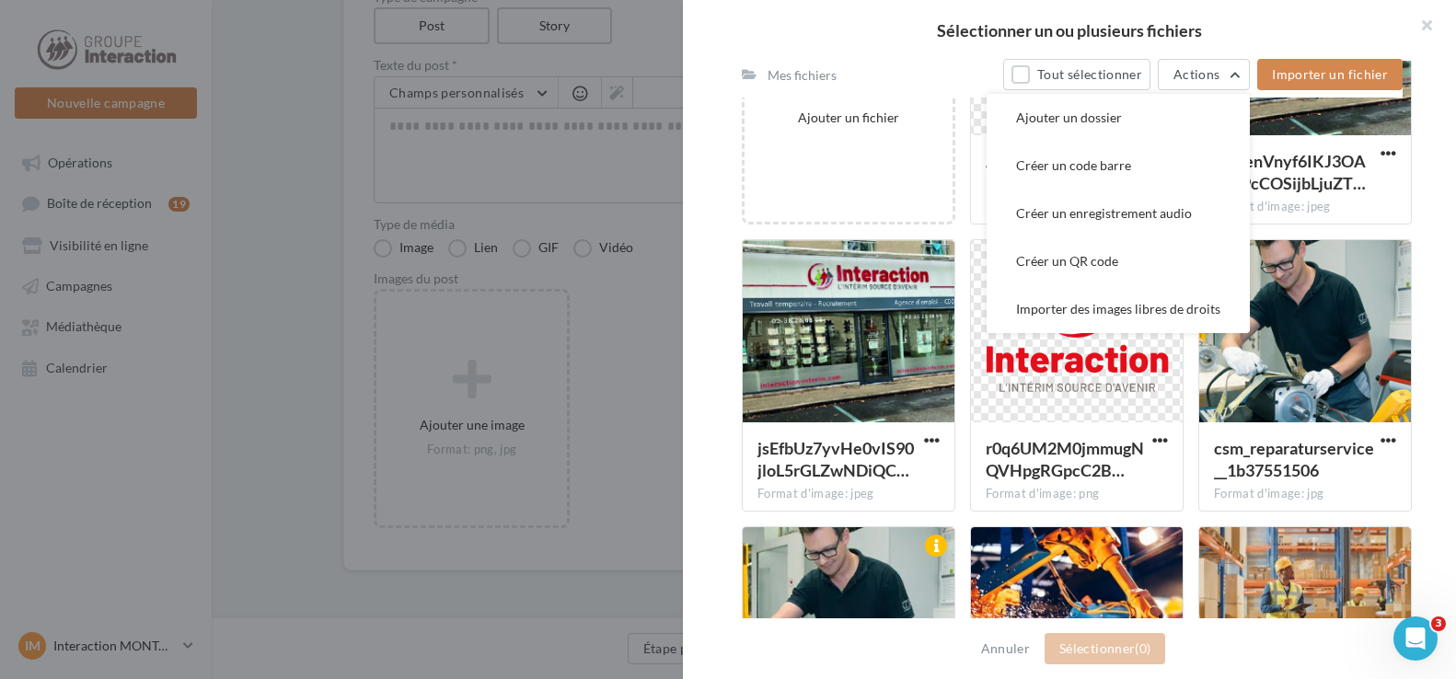
click at [1303, 3] on div "Sélectionner un ou plusieurs fichiers" at bounding box center [1069, 30] width 773 height 61
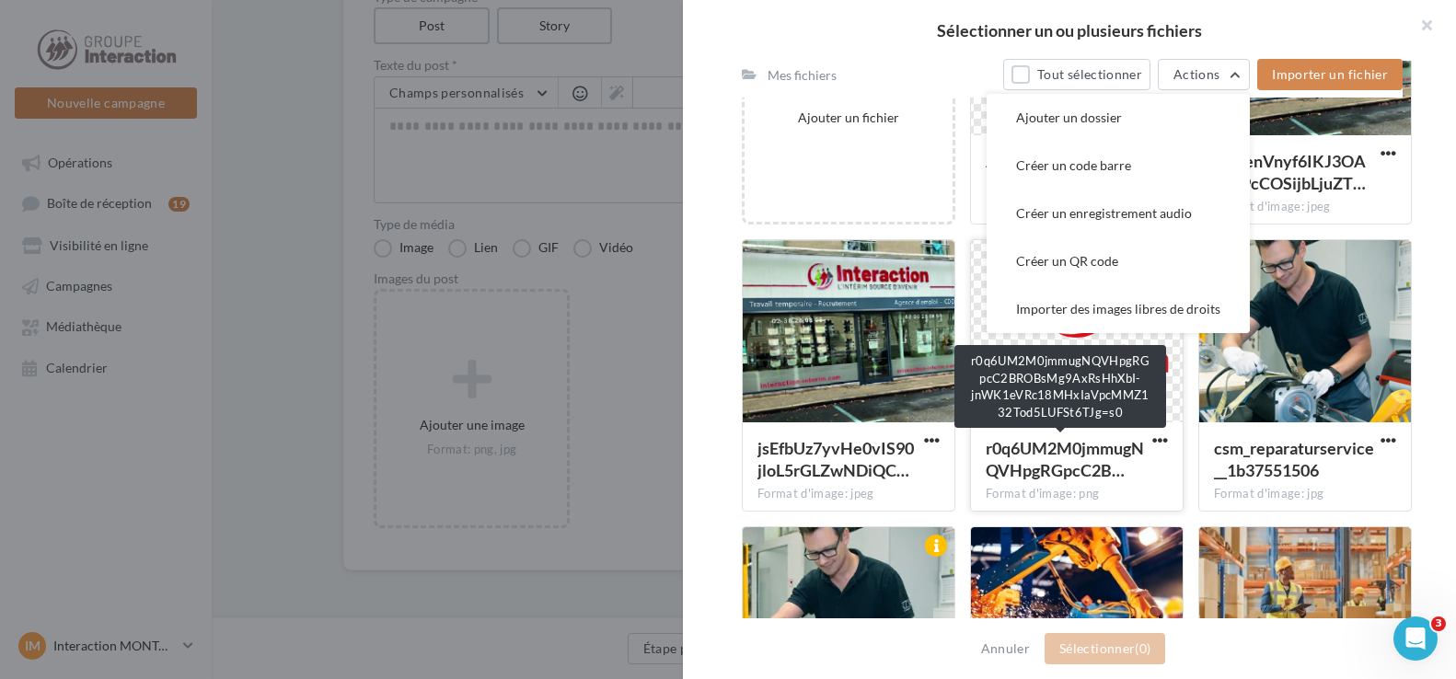
click at [1089, 441] on span "r0q6UM2M0jmmugNQVHpgRGpcC2B…" at bounding box center [1064, 459] width 158 height 42
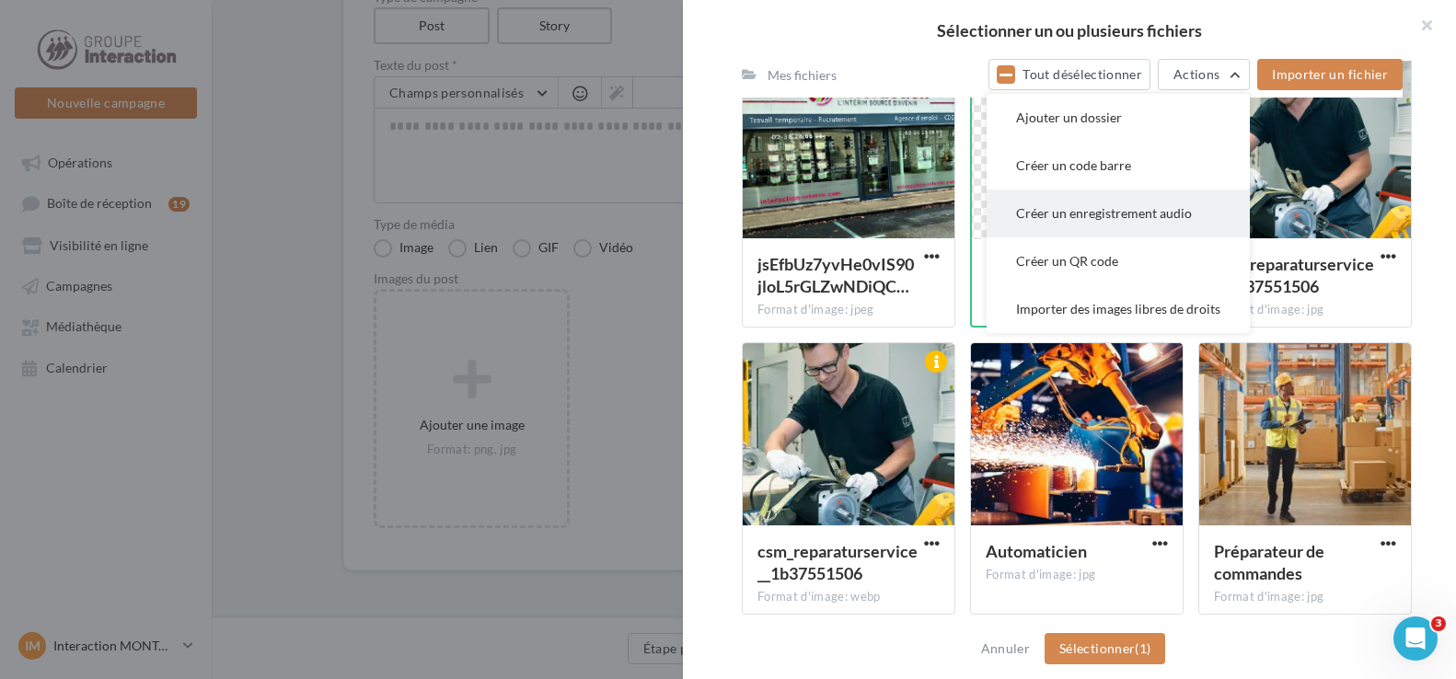
scroll to position [0, 0]
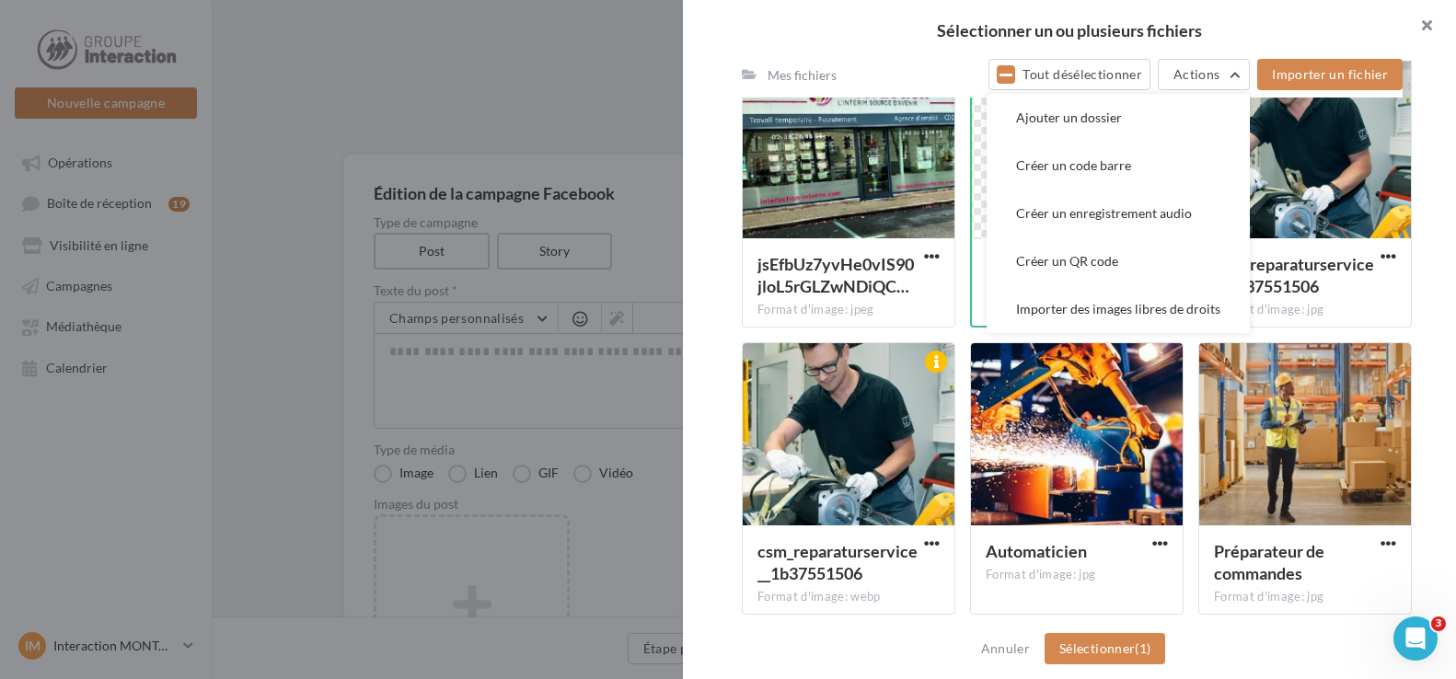
drag, startPoint x: 1432, startPoint y: 17, endPoint x: 1355, endPoint y: 33, distance: 78.0
click at [1429, 17] on button "button" at bounding box center [1419, 27] width 74 height 55
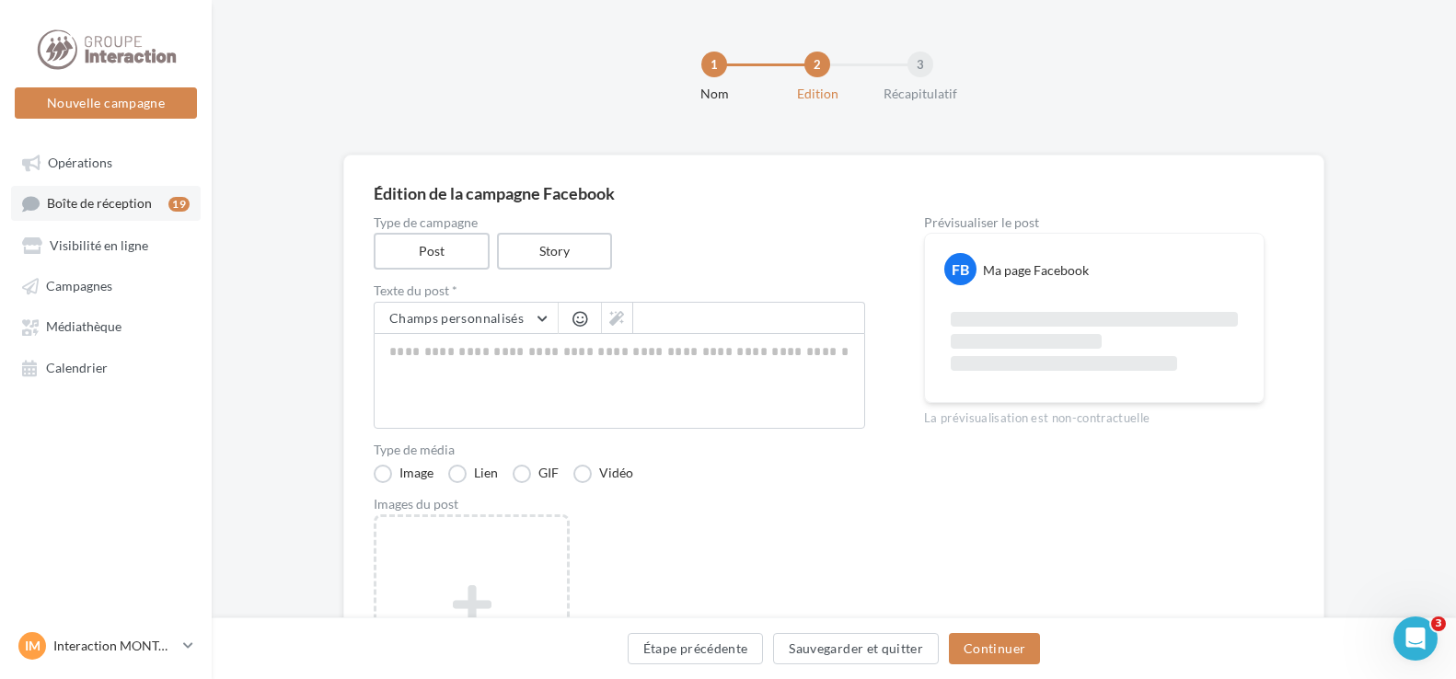
click at [117, 208] on span "Boîte de réception" at bounding box center [99, 204] width 105 height 16
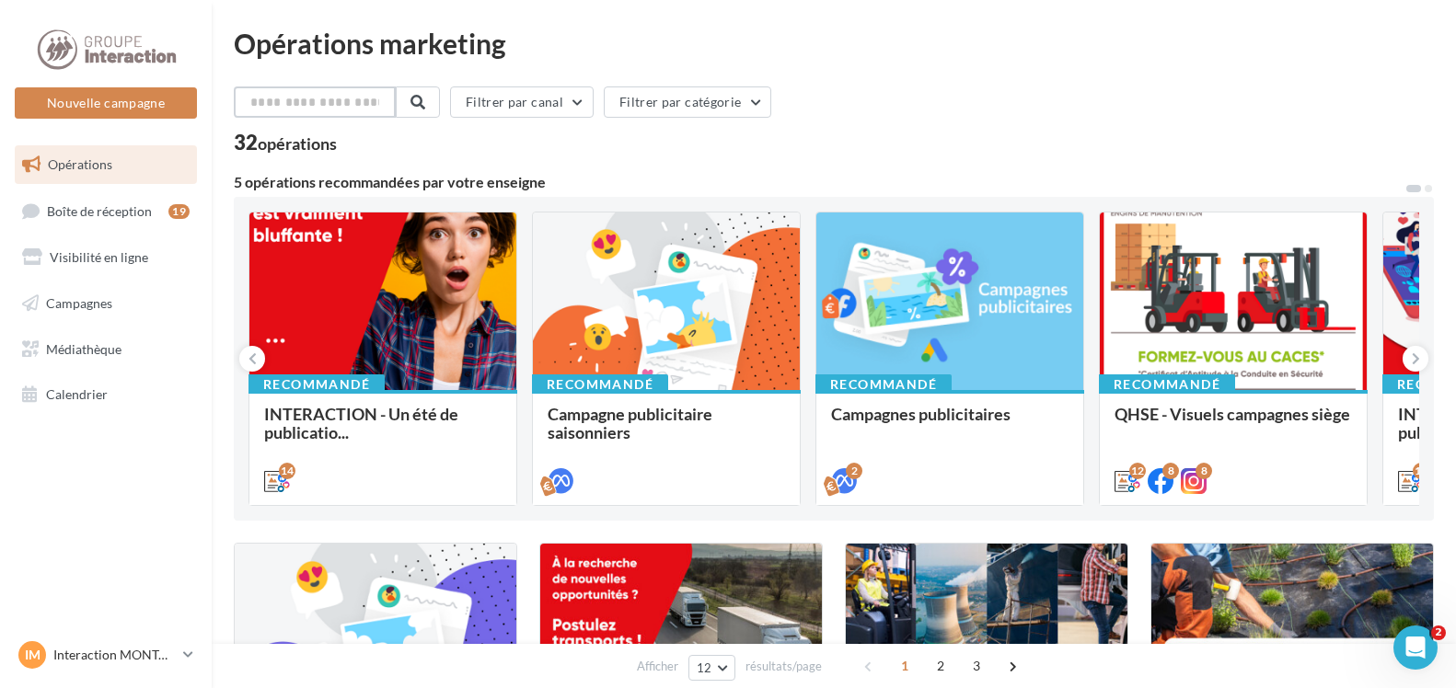
click at [376, 99] on input "text" at bounding box center [315, 101] width 162 height 31
type input "********"
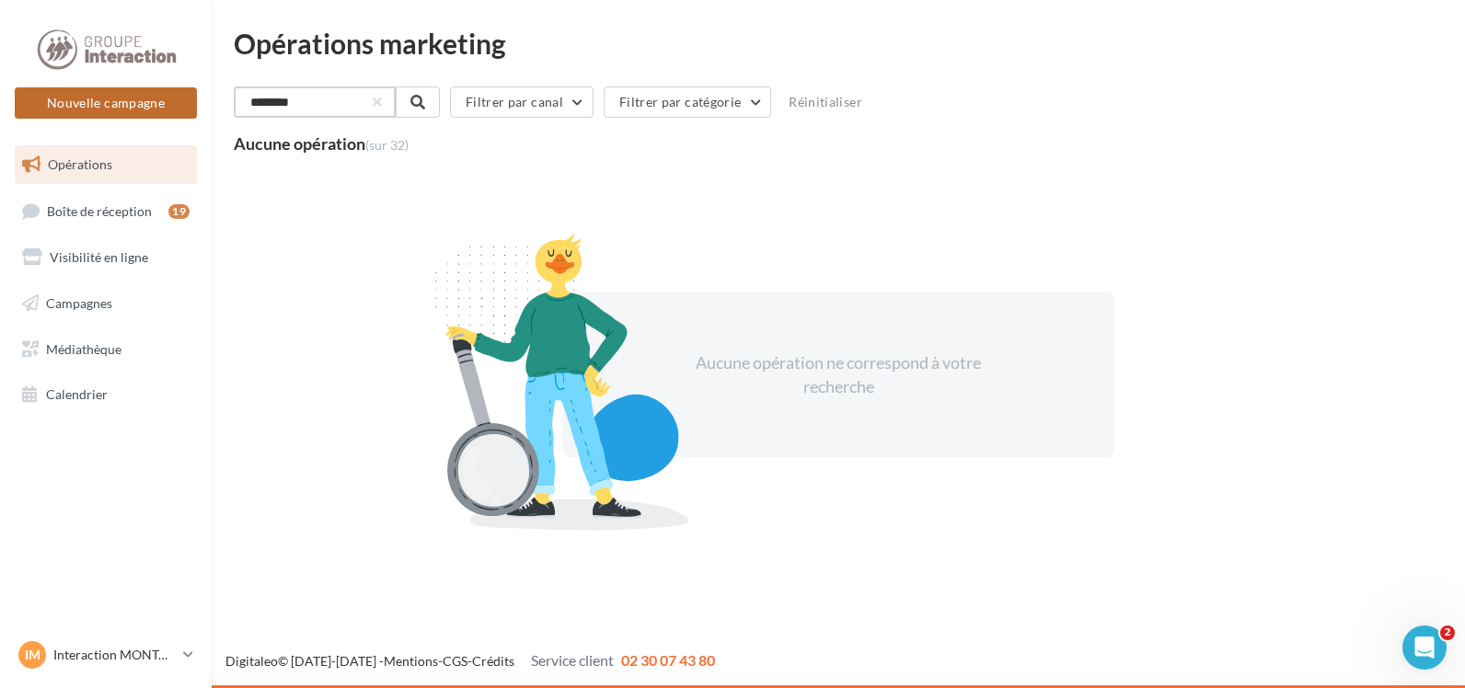
drag, startPoint x: 316, startPoint y: 100, endPoint x: 190, endPoint y: 87, distance: 126.7
click at [191, 87] on div "Nouvelle campagne Nouvelle campagne Opérations Boîte de réception 19 Visibilité…" at bounding box center [732, 344] width 1465 height 688
